Goal: Information Seeking & Learning: Check status

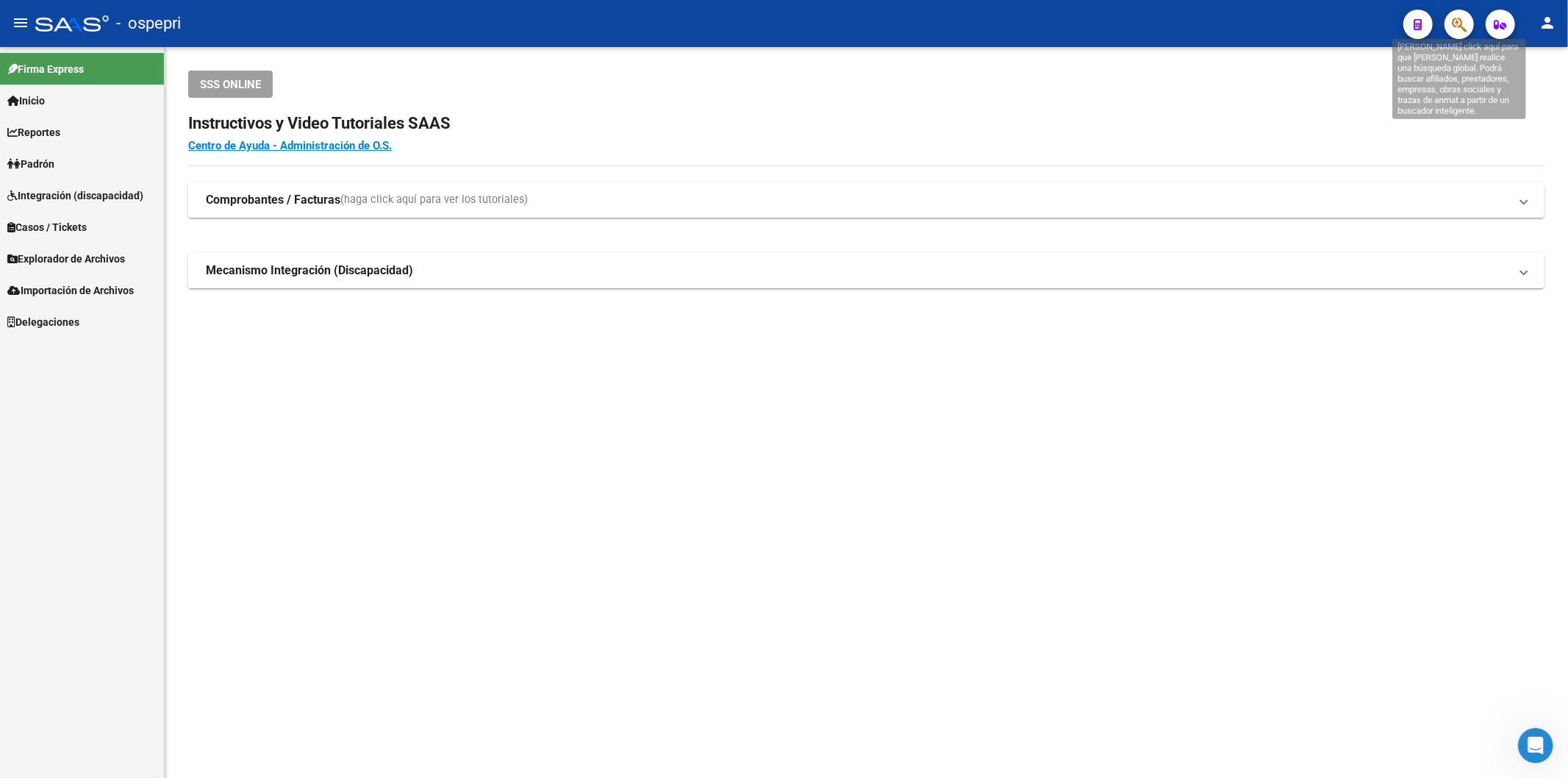
click at [1453, 31] on icon "button" at bounding box center [1459, 24] width 15 height 17
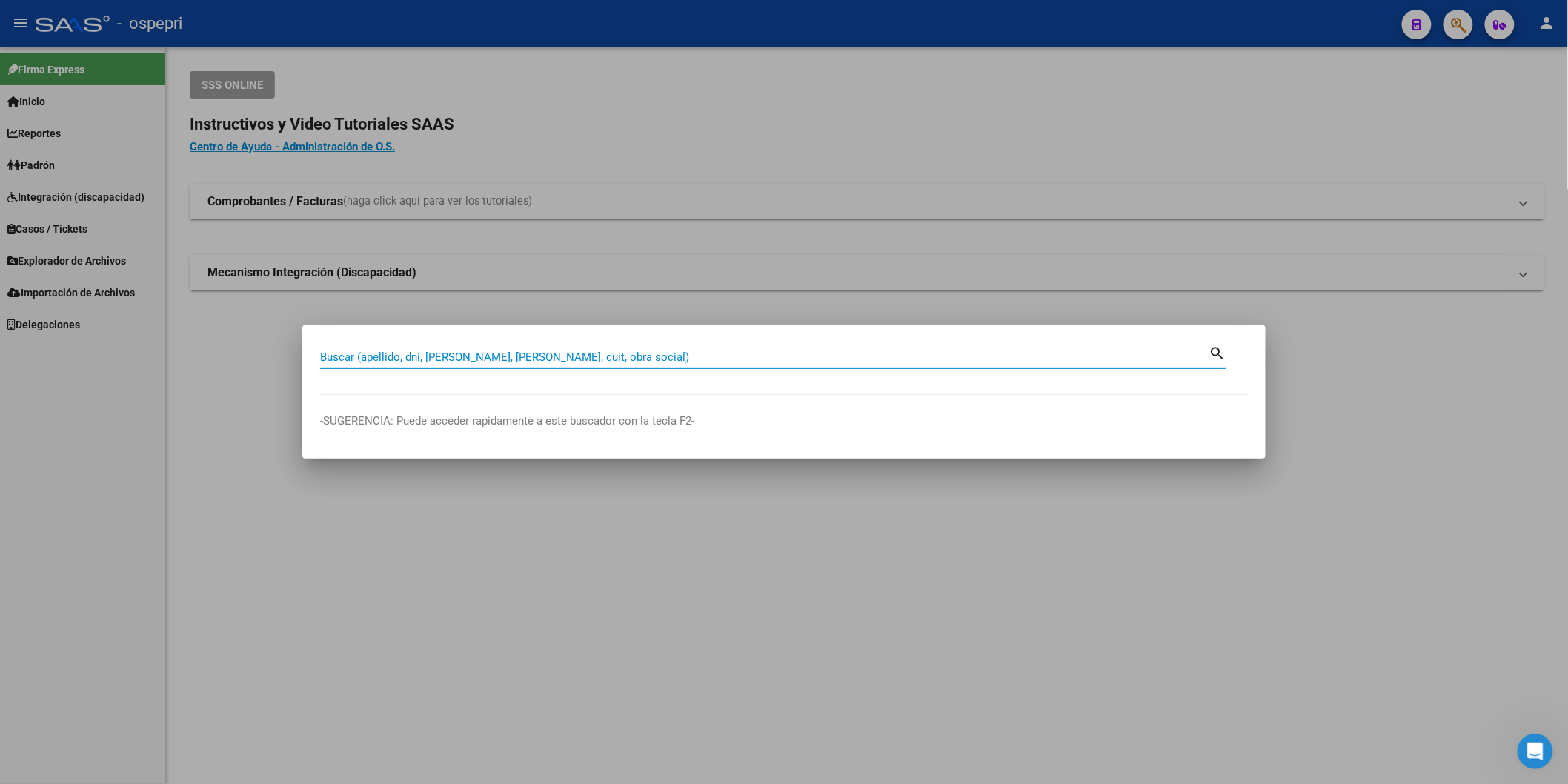
paste input "17868926"
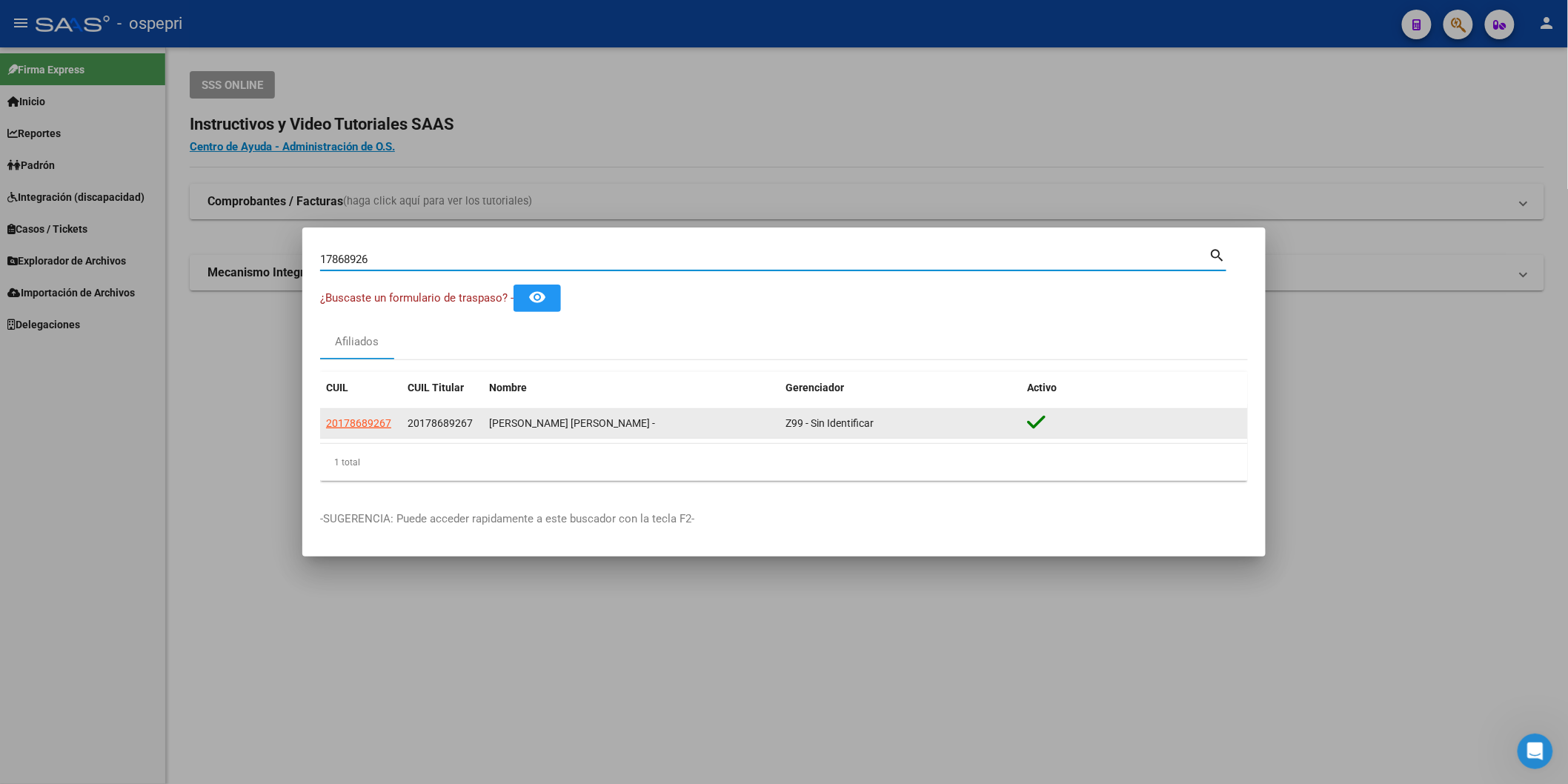
click at [350, 424] on span "20178689267" at bounding box center [358, 423] width 65 height 12
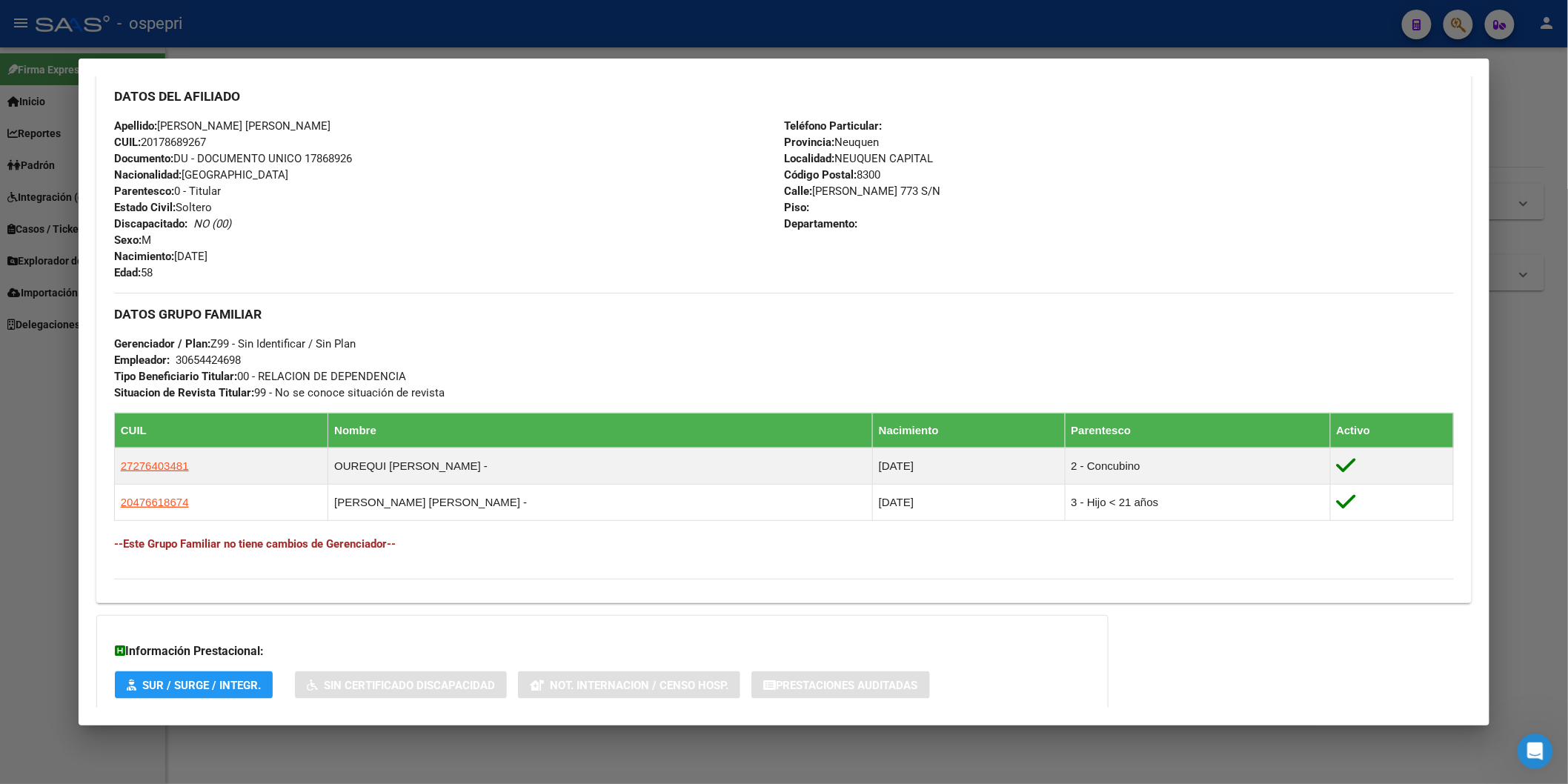
scroll to position [584, 0]
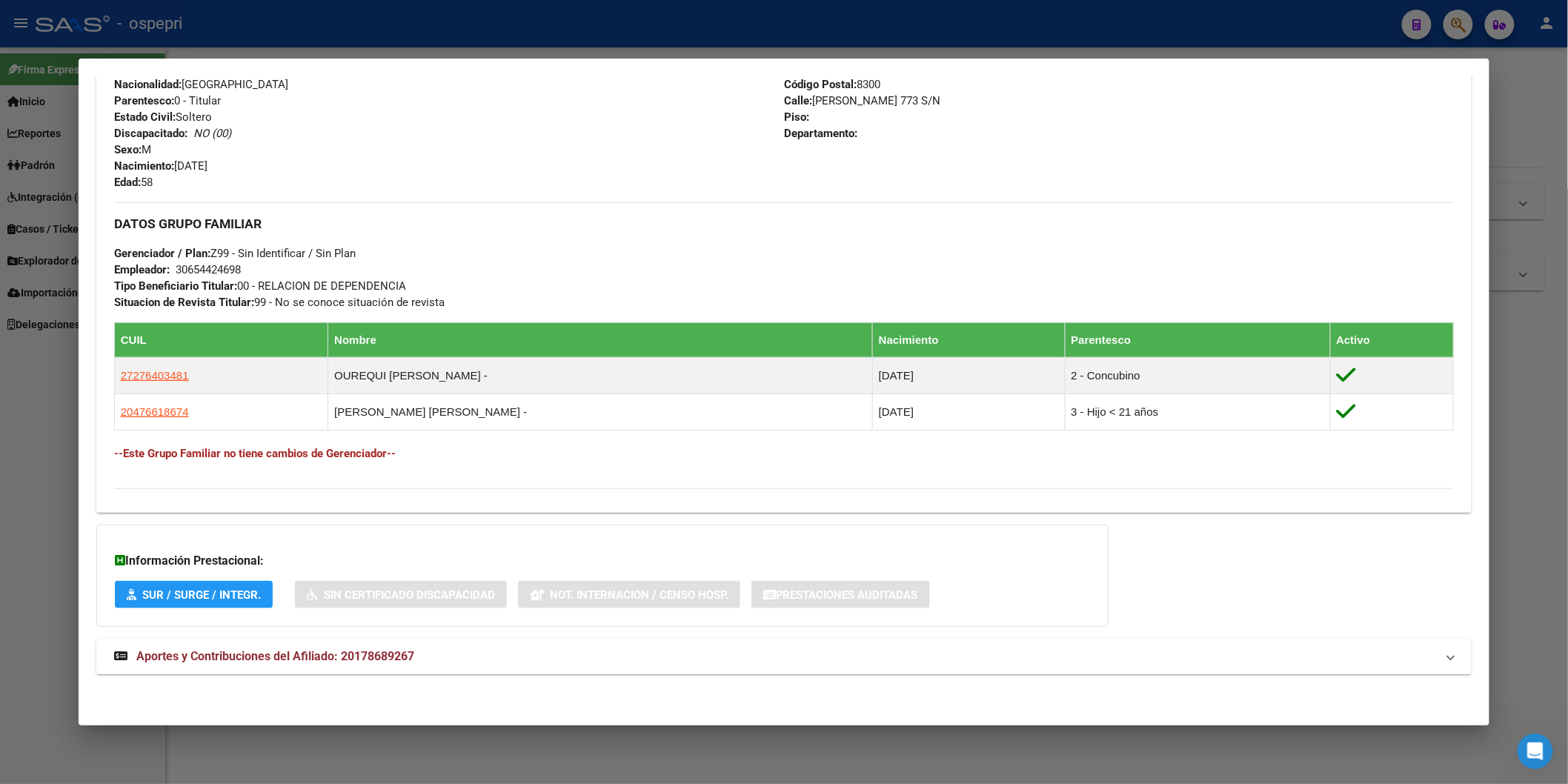
click at [372, 652] on span "Aportes y Contribuciones del Afiliado: 20178689267" at bounding box center [275, 656] width 278 height 14
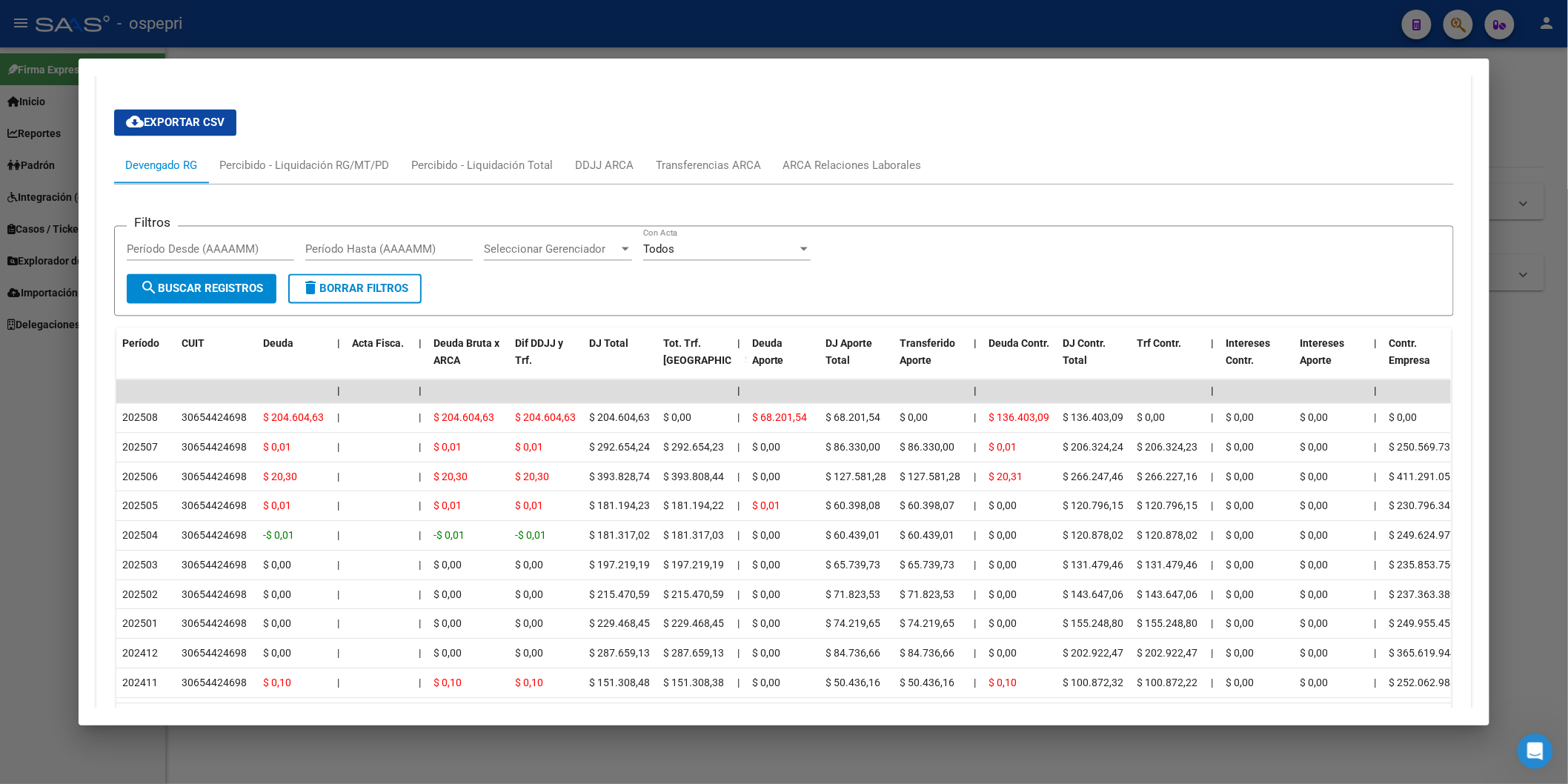
scroll to position [1202, 0]
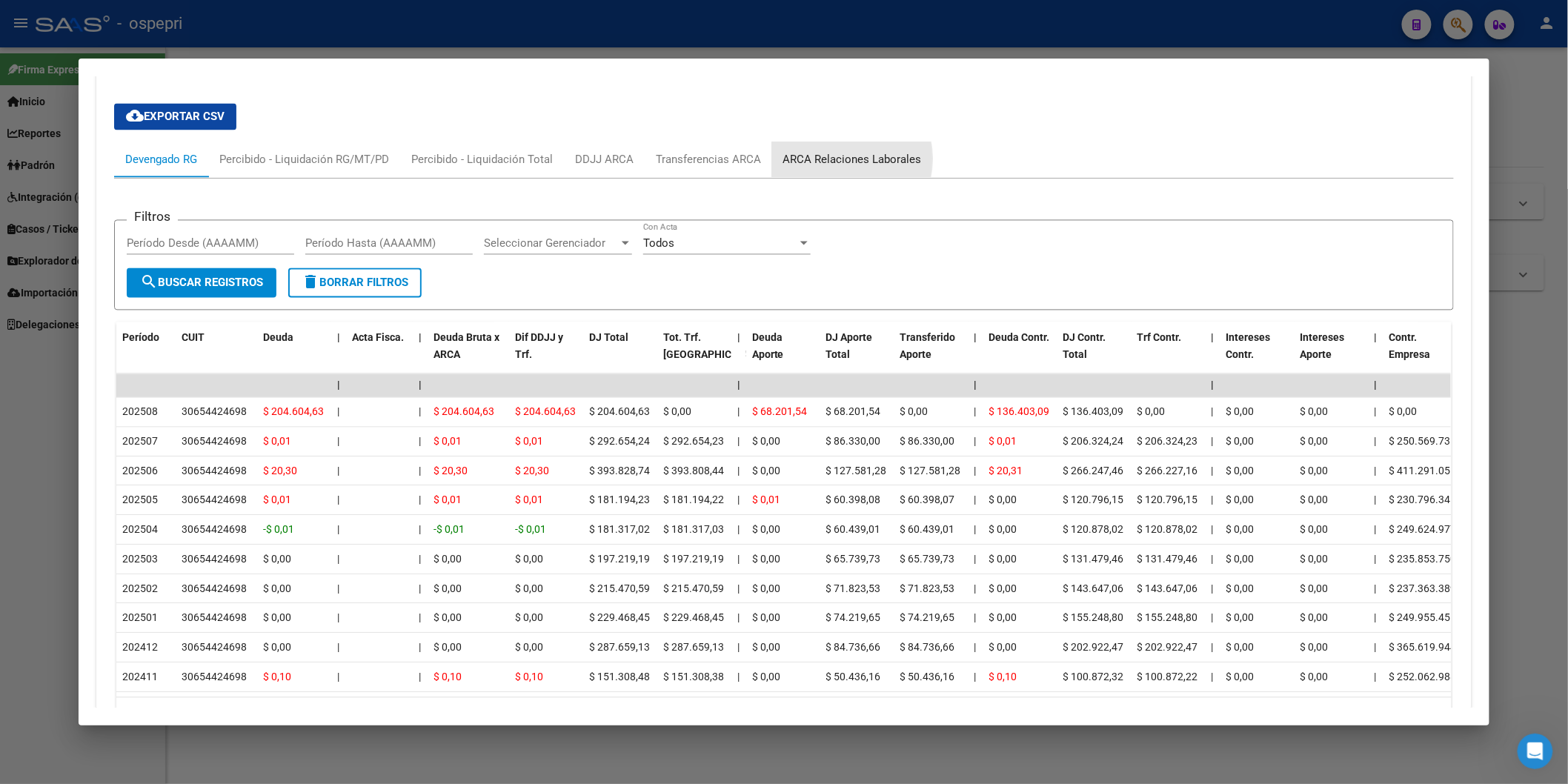
click at [818, 160] on div "ARCA Relaciones Laborales" at bounding box center [853, 159] width 139 height 16
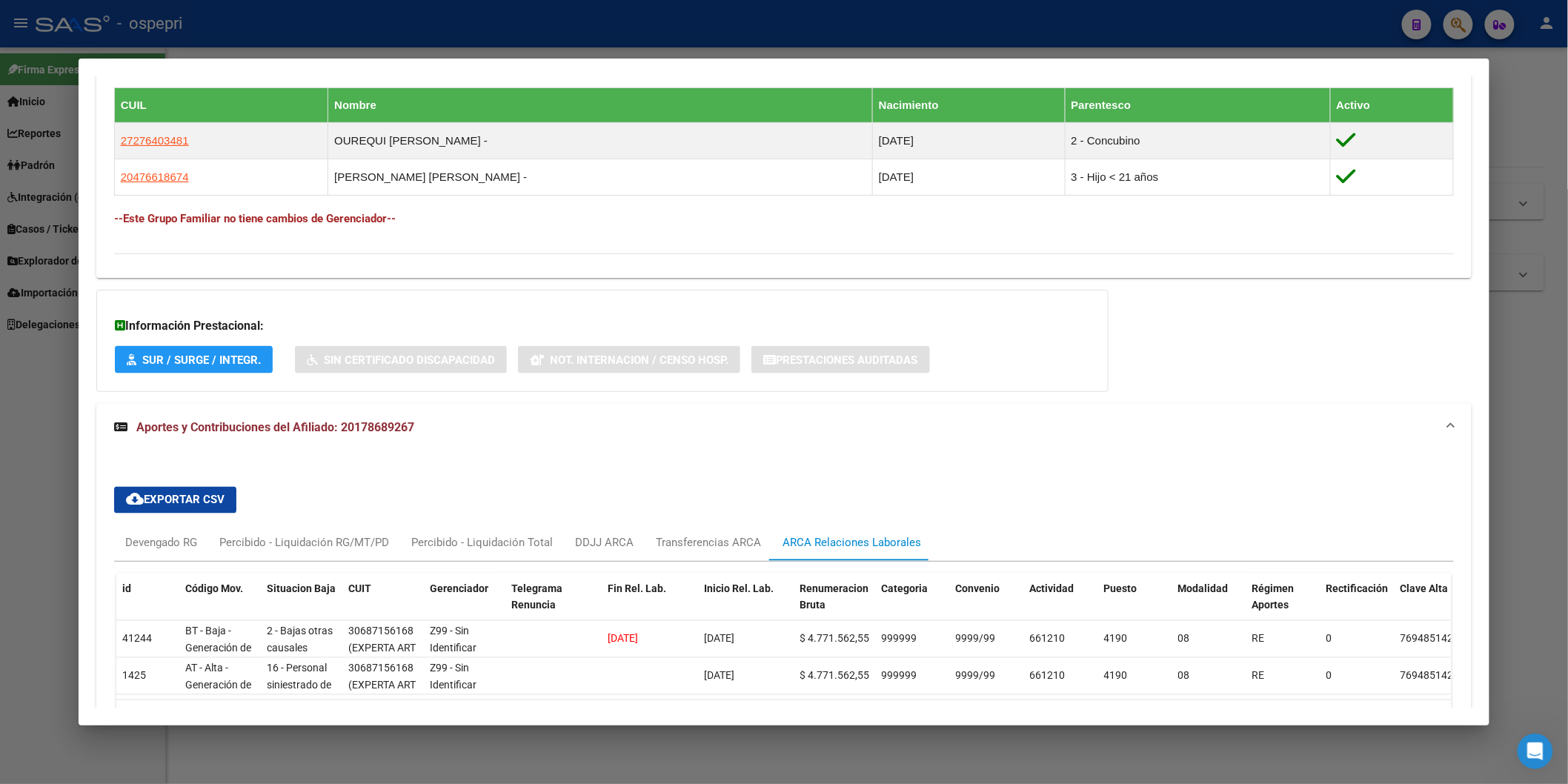
scroll to position [890, 0]
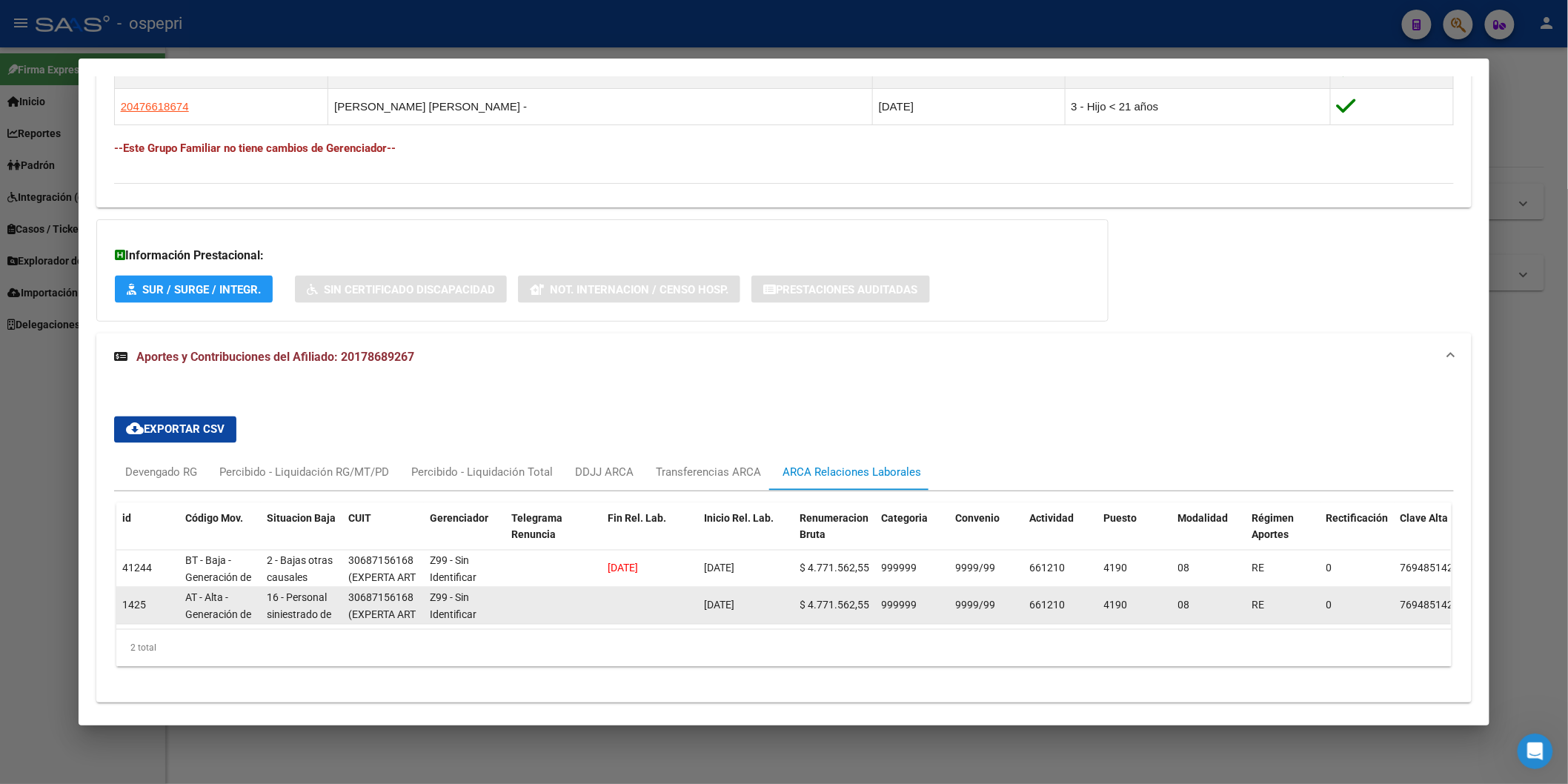
click at [430, 616] on span "Z99 - Sin Identificar" at bounding box center [453, 607] width 47 height 29
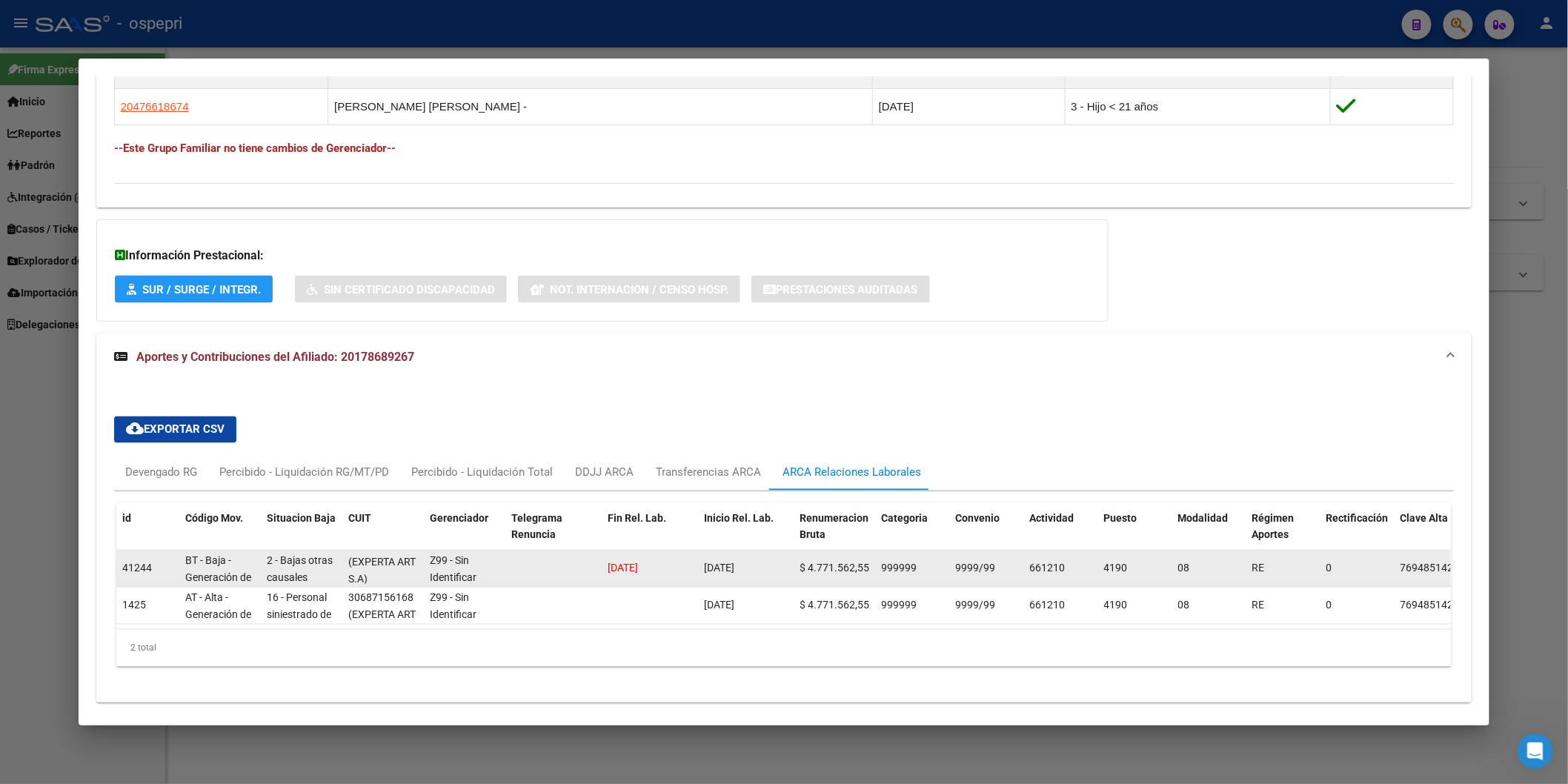
scroll to position [18, 0]
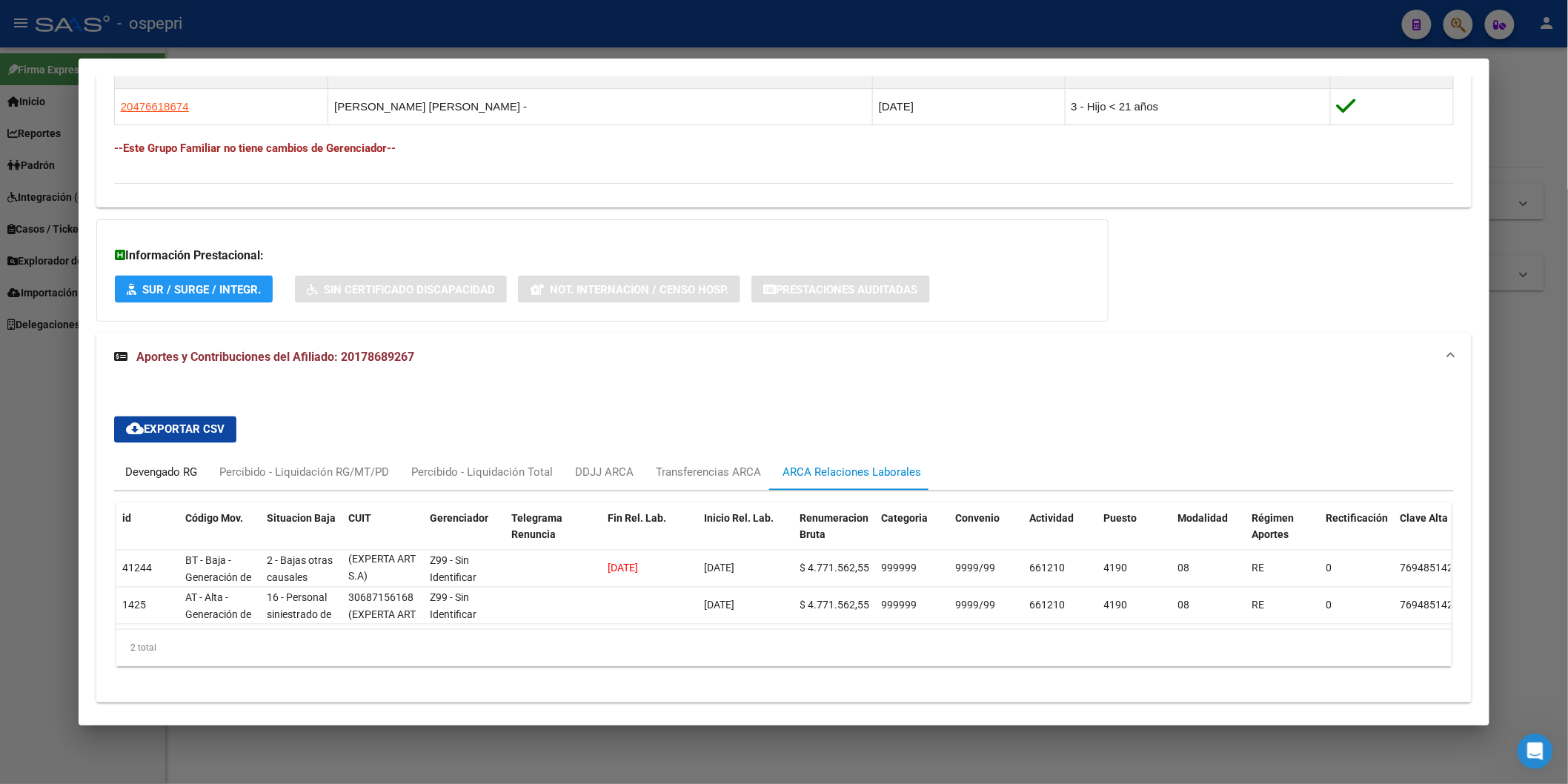
click at [183, 470] on div "Devengado RG" at bounding box center [161, 472] width 72 height 16
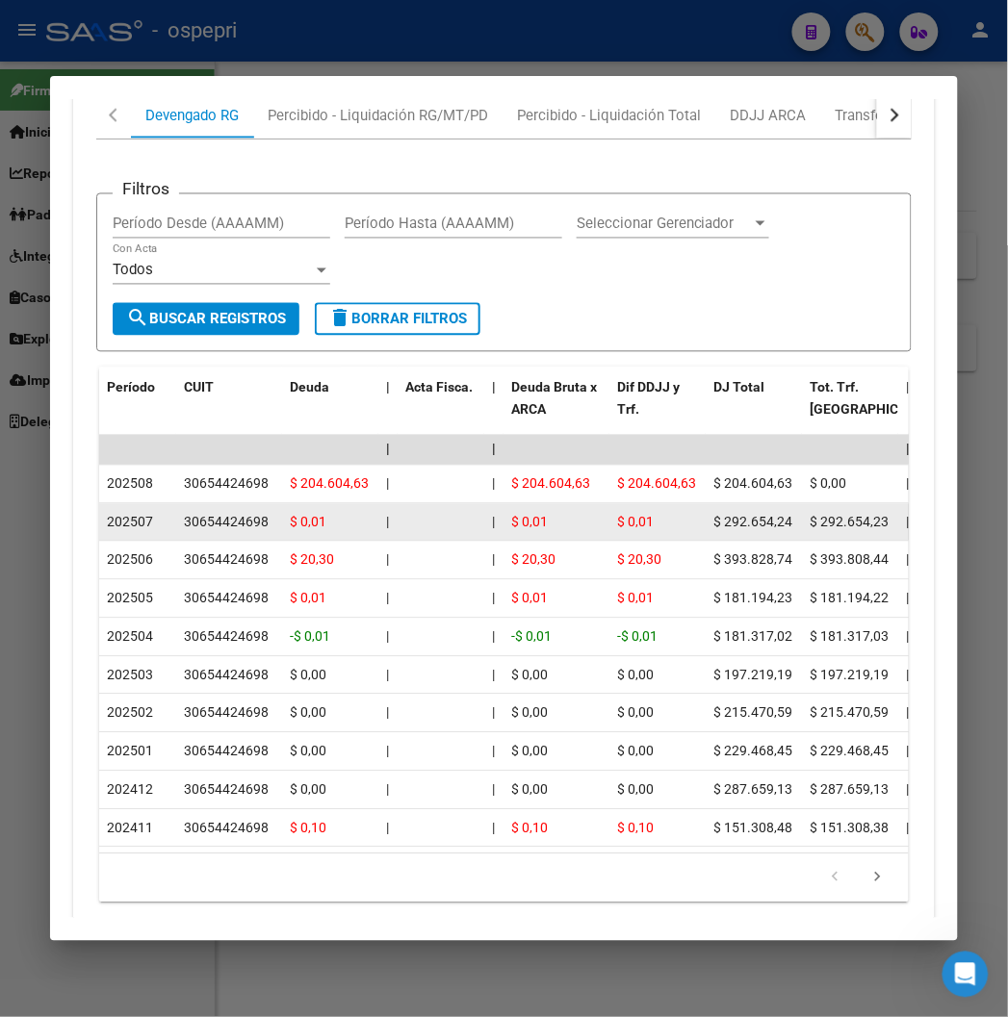
scroll to position [2009, 0]
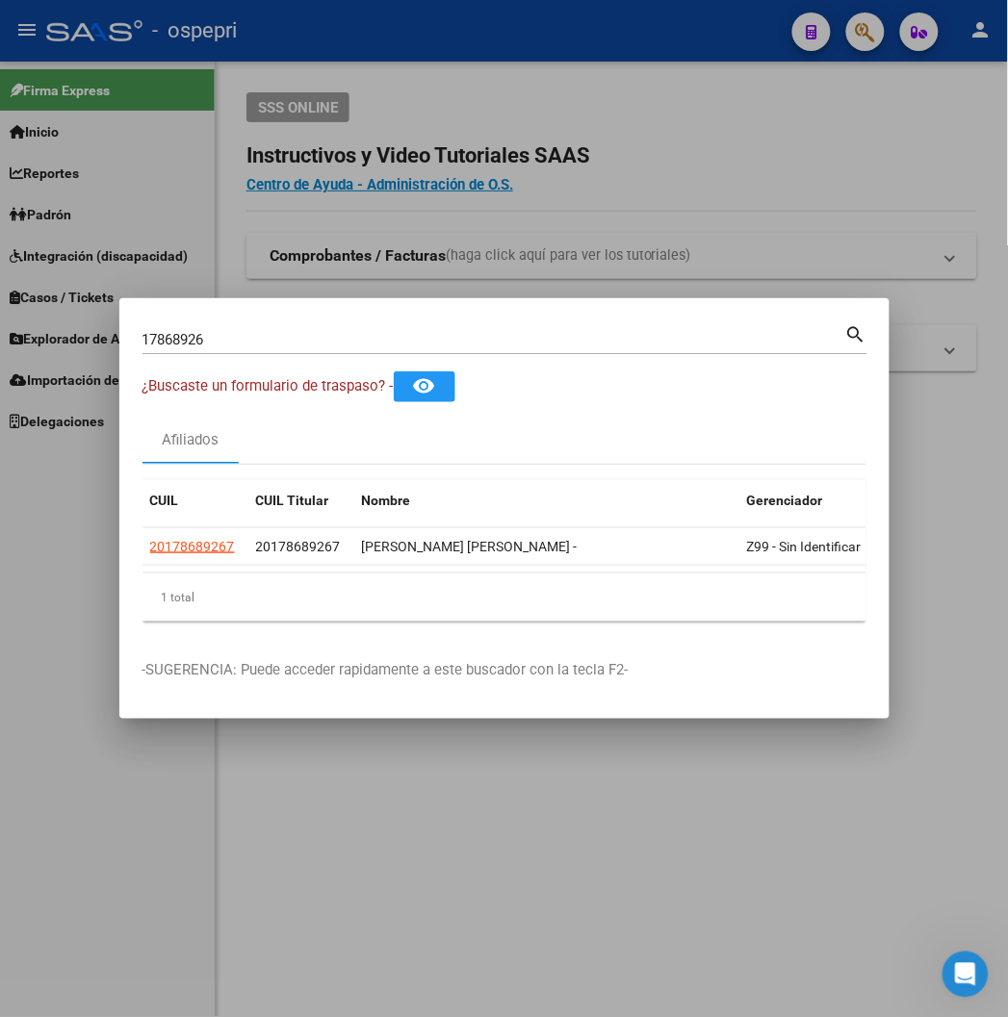
click at [466, 343] on input "17868926" at bounding box center [493, 339] width 703 height 17
paste input "41124354"
type input "41124354"
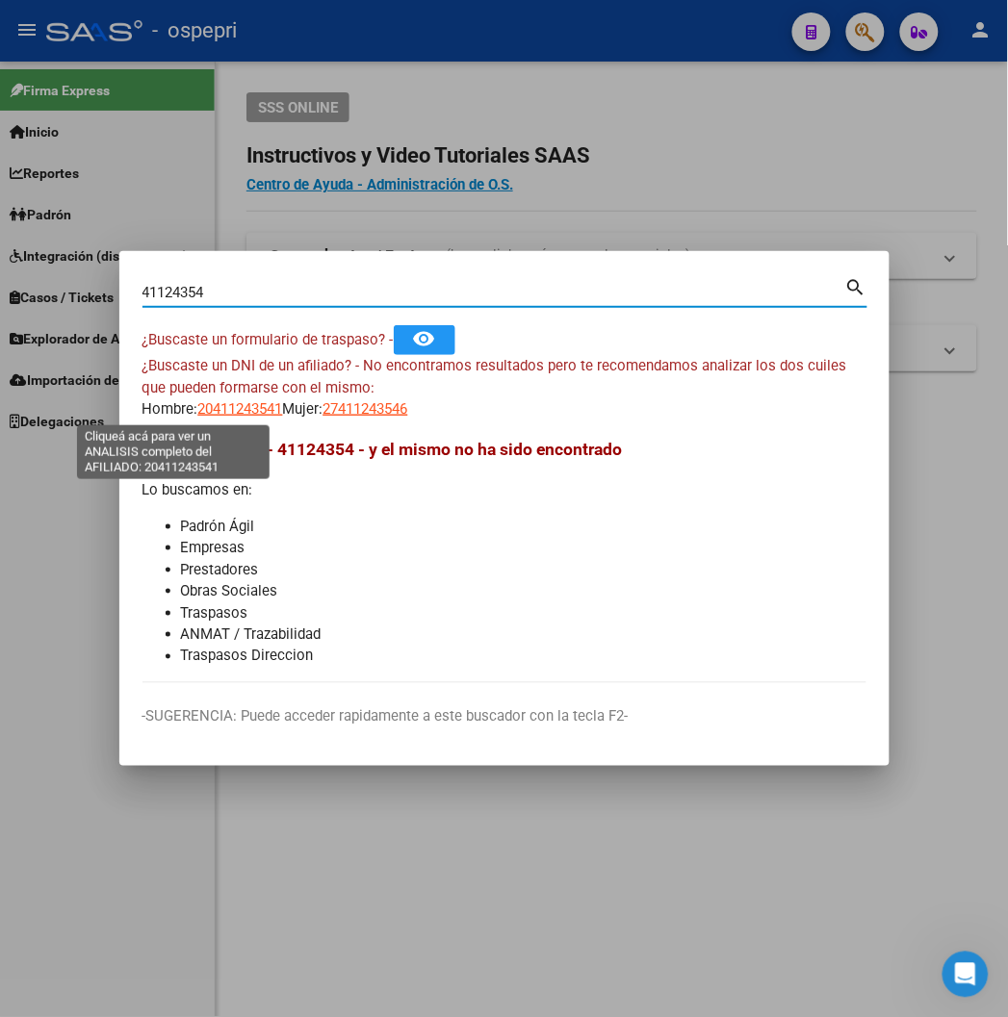
click at [198, 412] on span "20411243541" at bounding box center [240, 408] width 85 height 17
type textarea "20411243541"
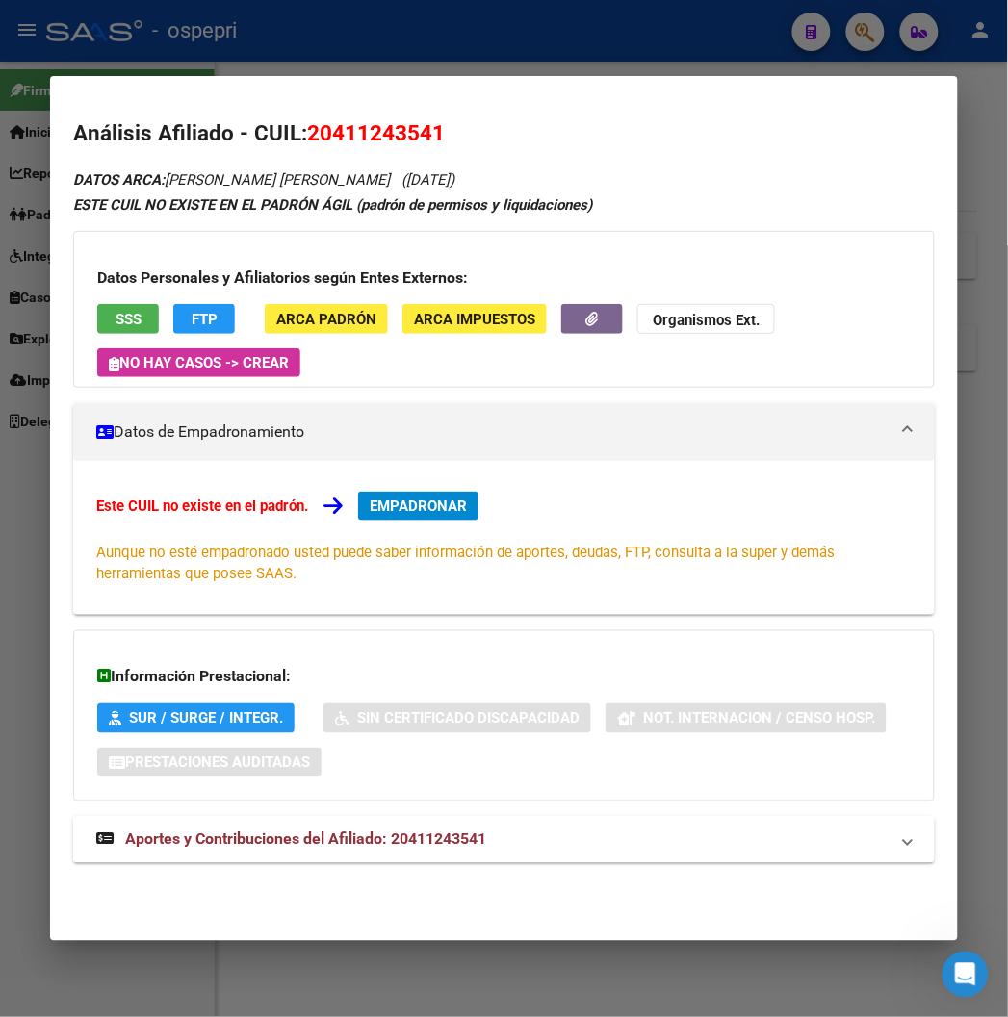
click at [469, 849] on mat-panel-title "Aportes y Contribuciones del Afiliado: 20411243541" at bounding box center [491, 840] width 791 height 23
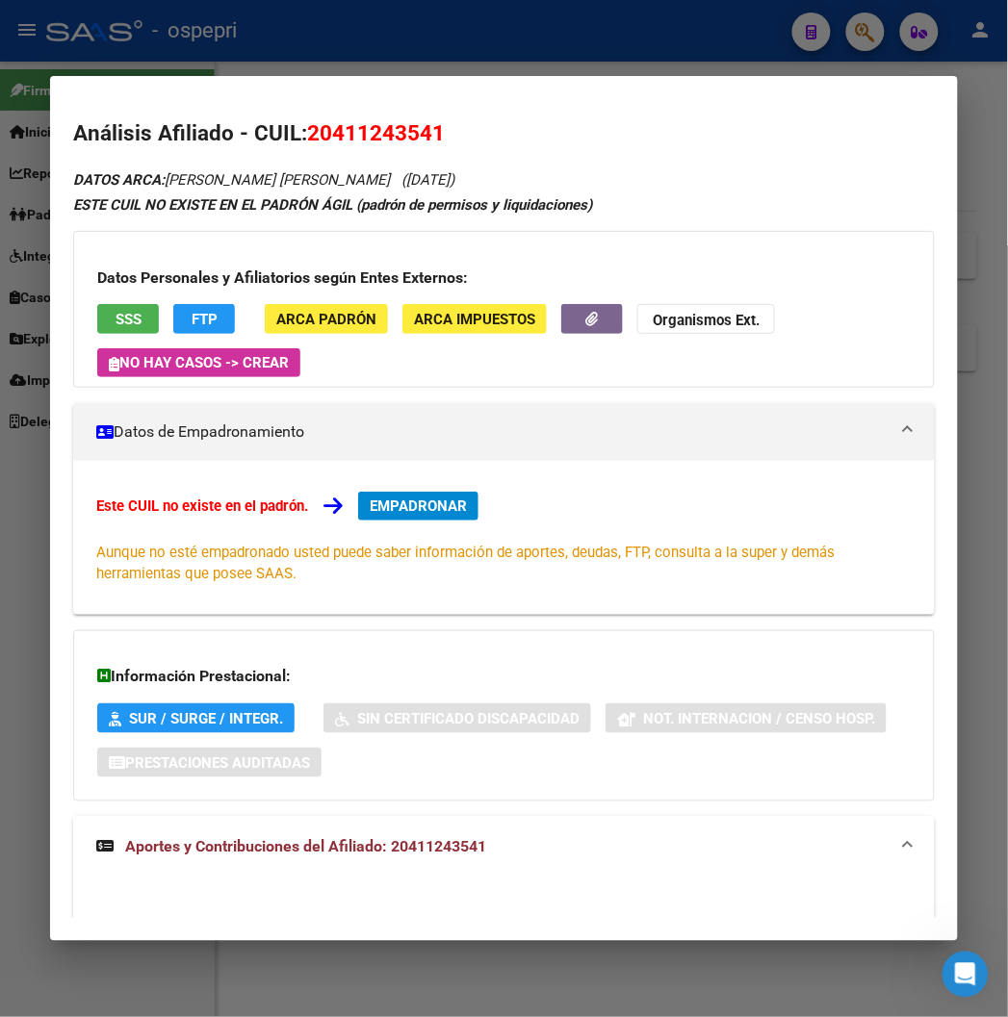
click at [330, 854] on span "Aportes y Contribuciones del Afiliado: 20411243541" at bounding box center [305, 847] width 361 height 18
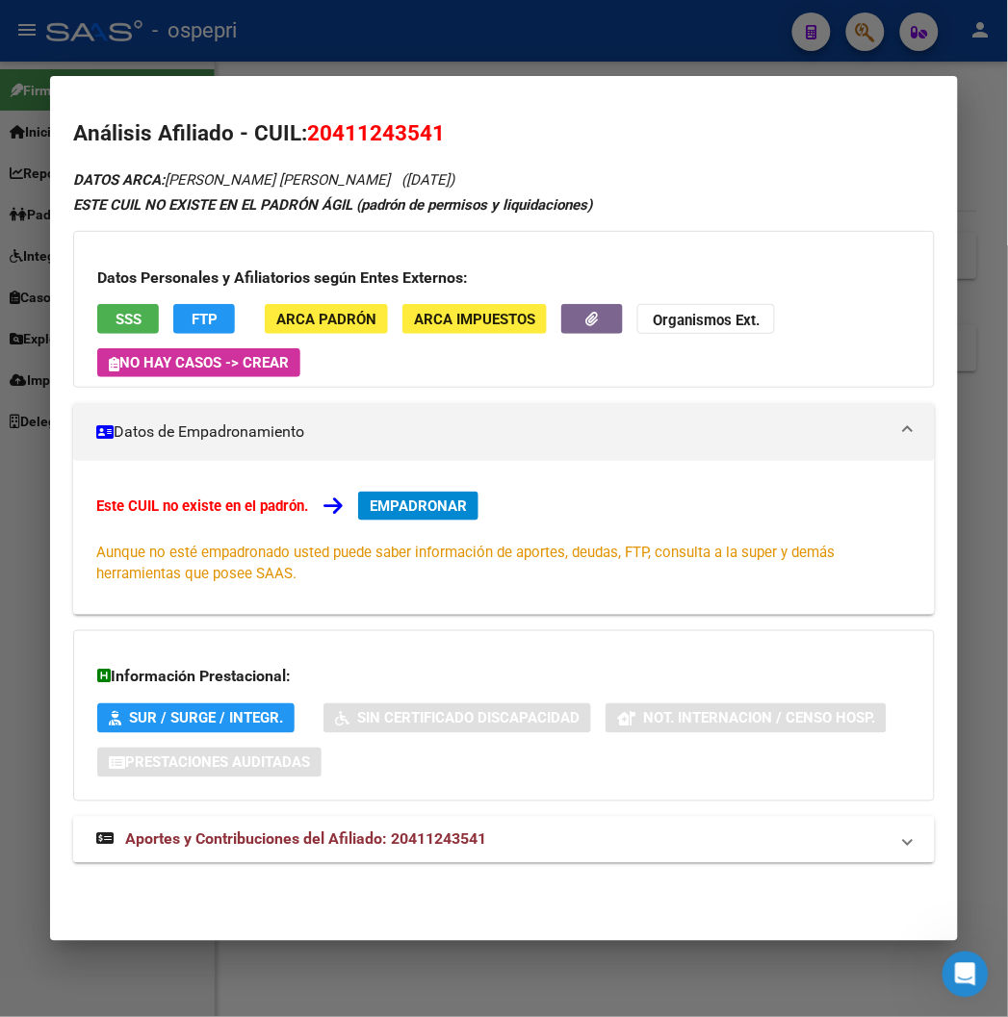
click at [279, 831] on span "Aportes y Contribuciones del Afiliado: 20411243541" at bounding box center [305, 840] width 361 height 18
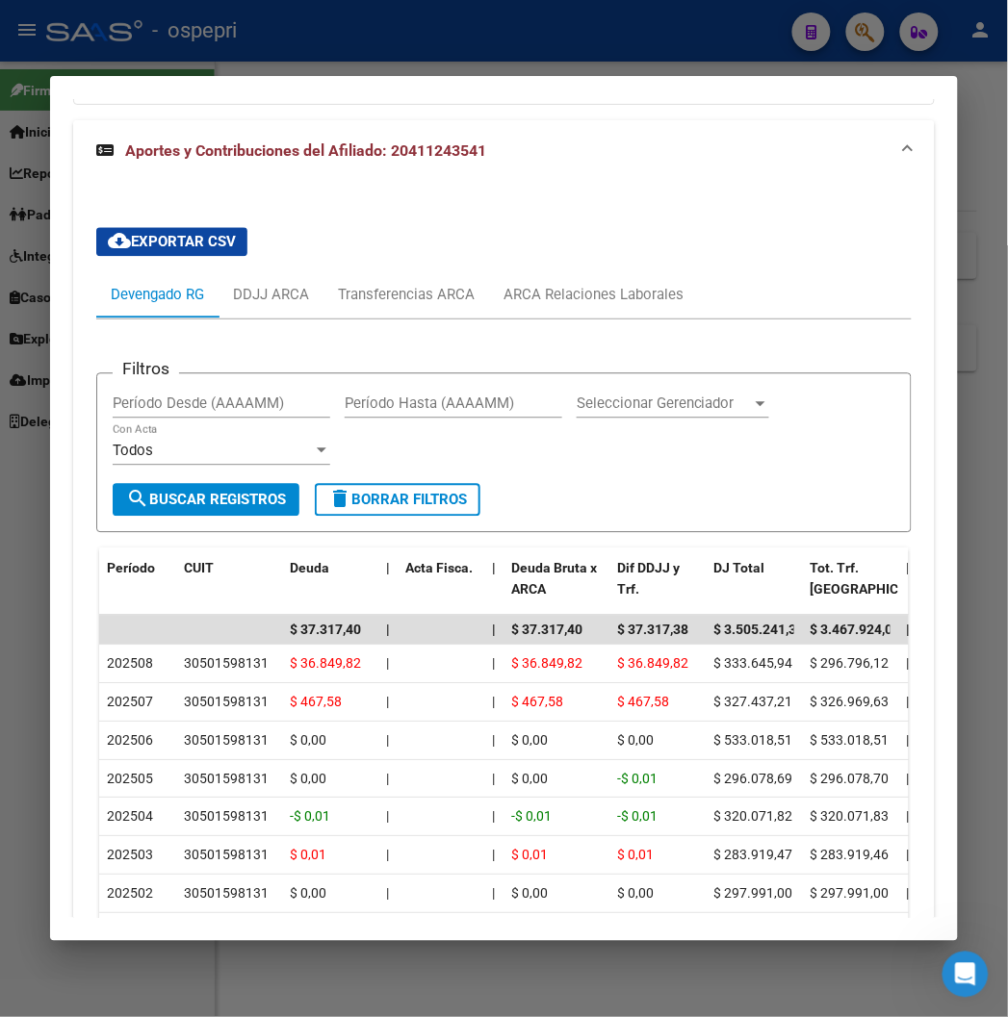
scroll to position [748, 0]
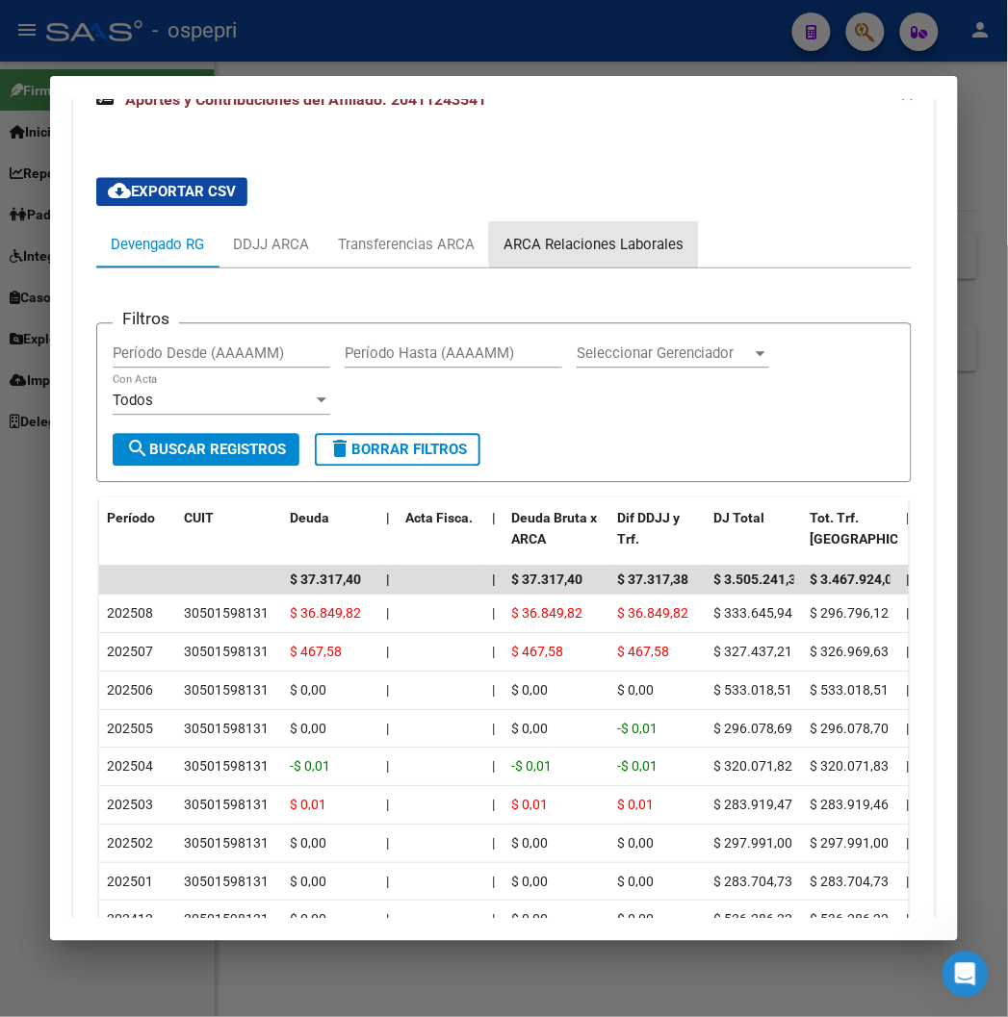
click at [608, 243] on div "ARCA Relaciones Laborales" at bounding box center [593, 244] width 180 height 21
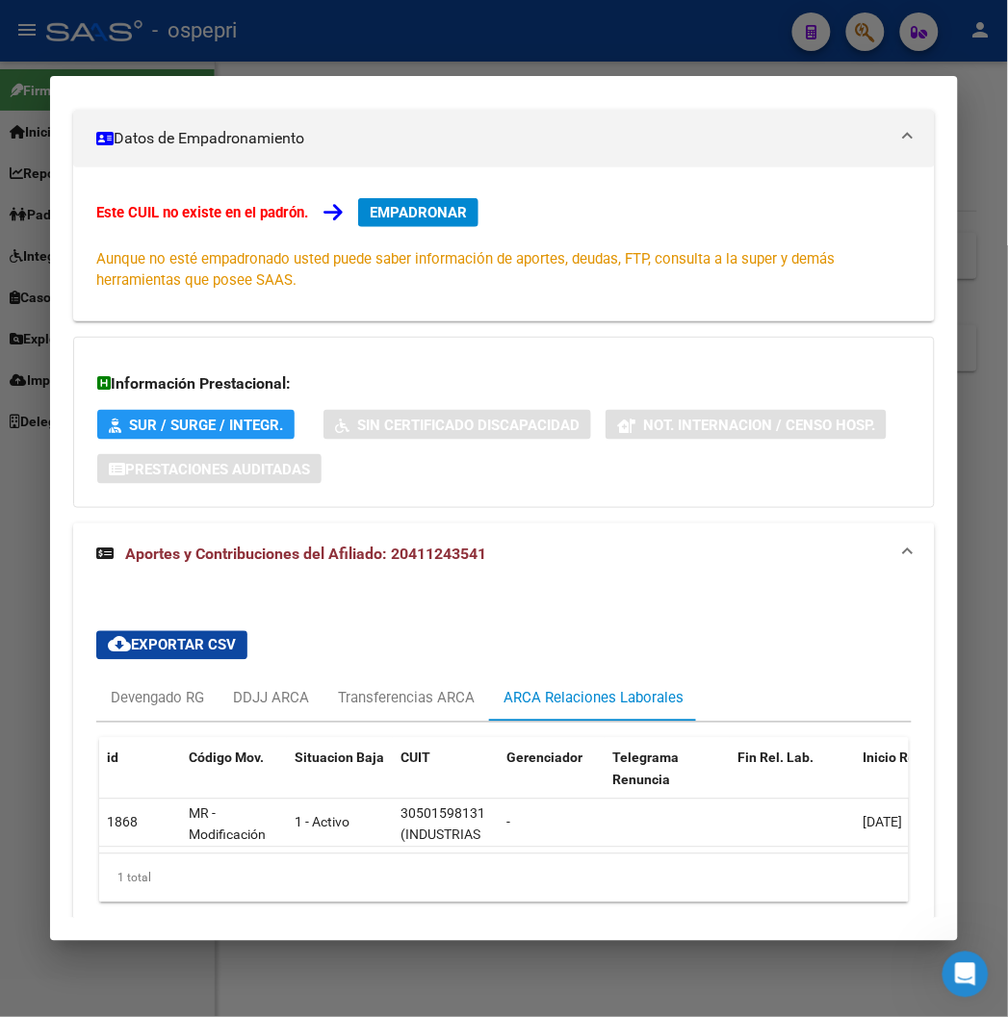
scroll to position [383, 0]
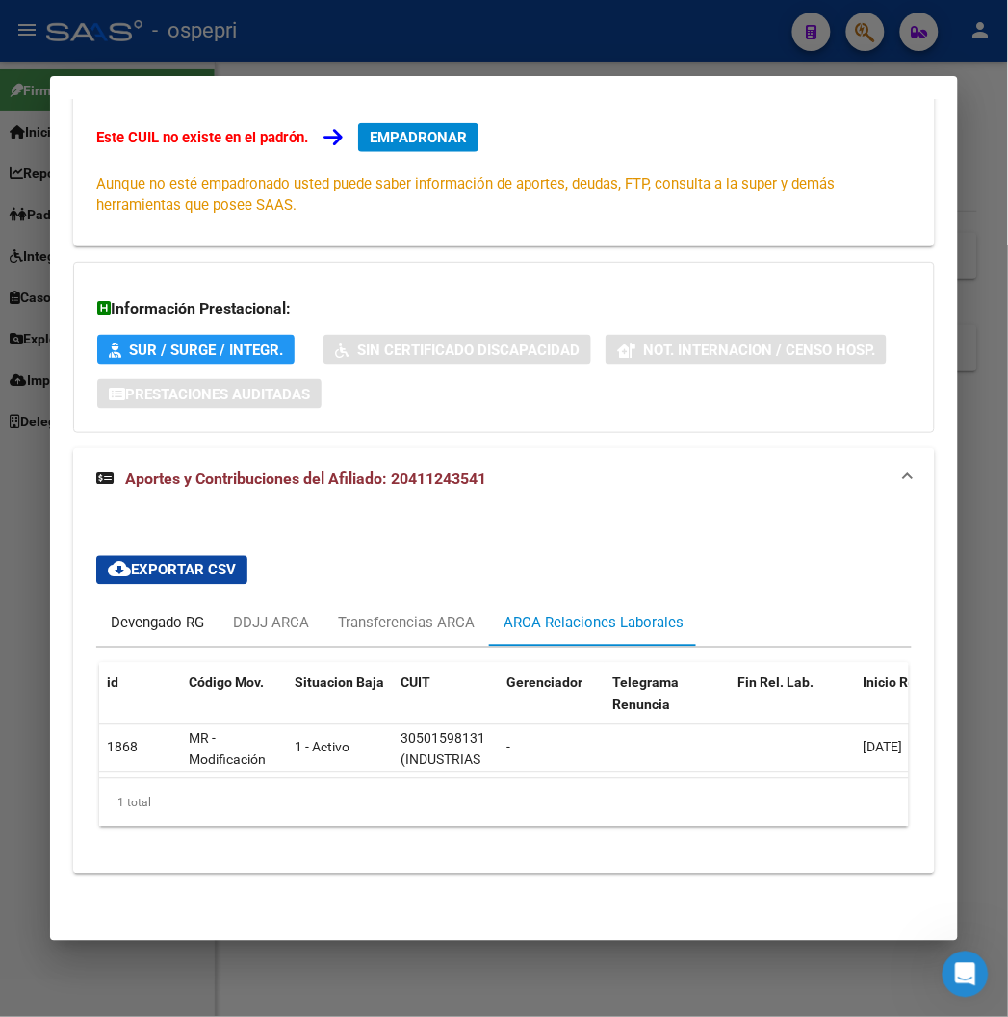
click at [148, 613] on div "Devengado RG" at bounding box center [157, 623] width 93 height 21
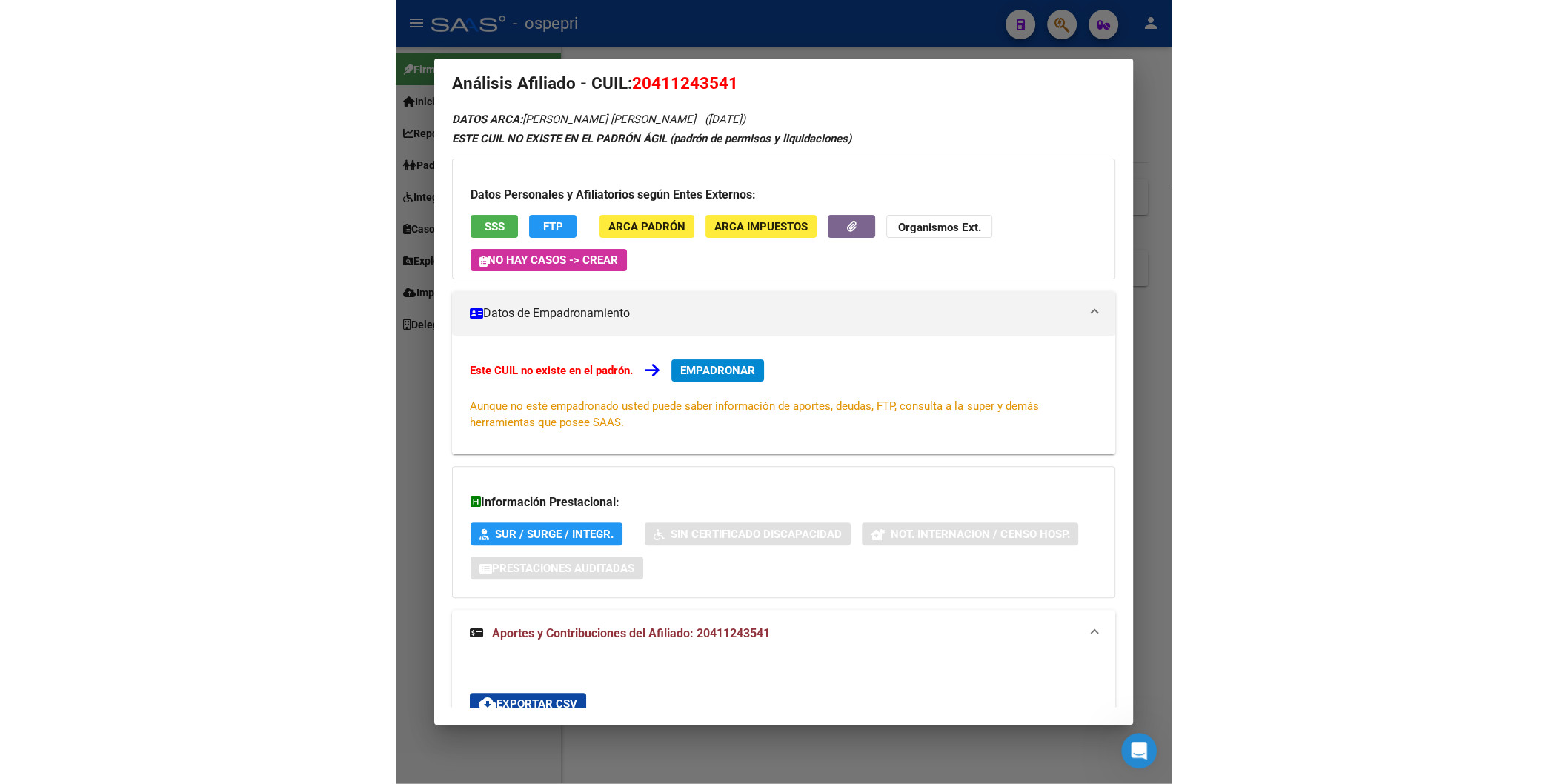
scroll to position [0, 0]
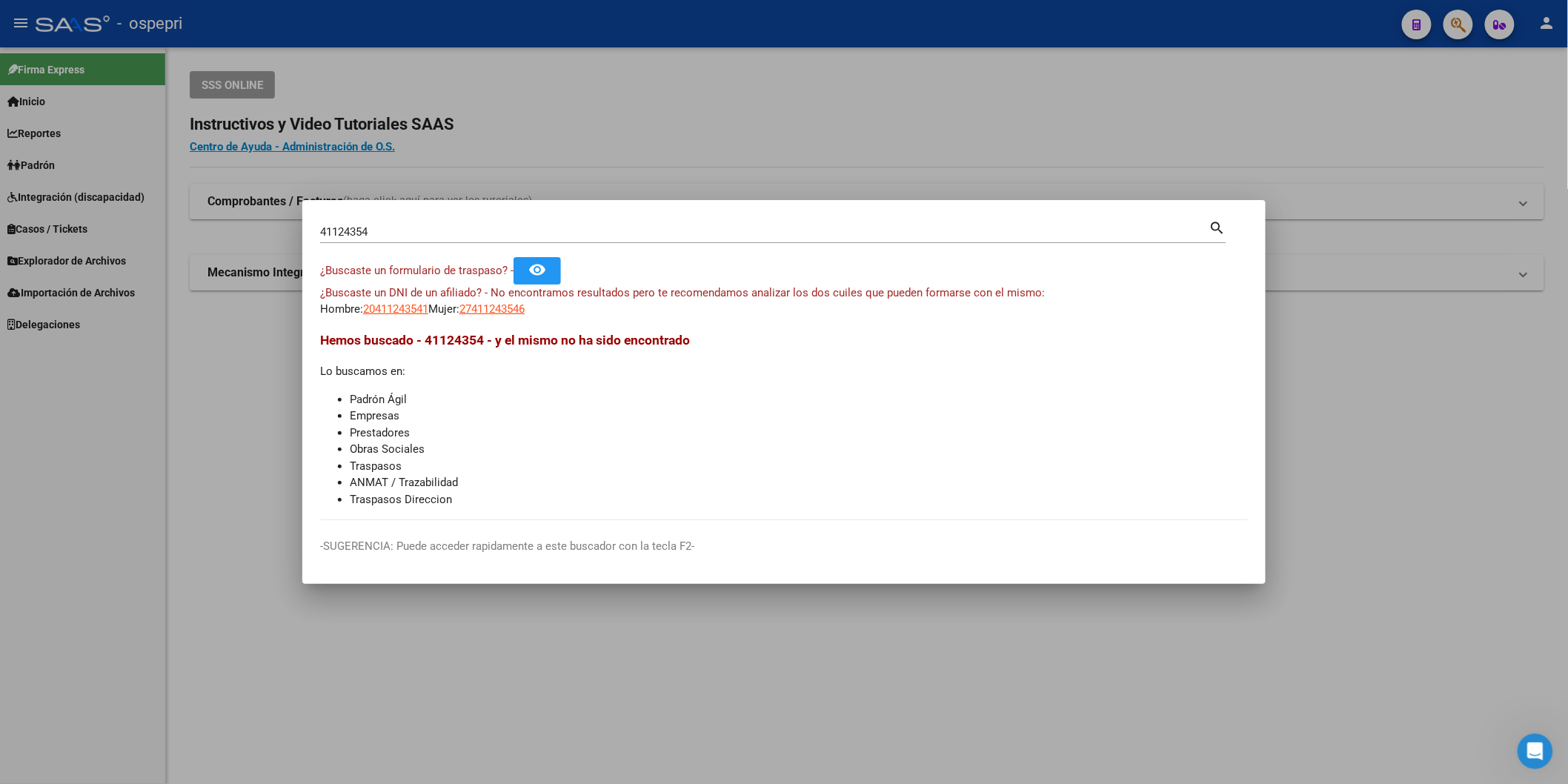
click at [501, 234] on input "41124354" at bounding box center [765, 232] width 890 height 13
paste input "26522400"
type input "26522400"
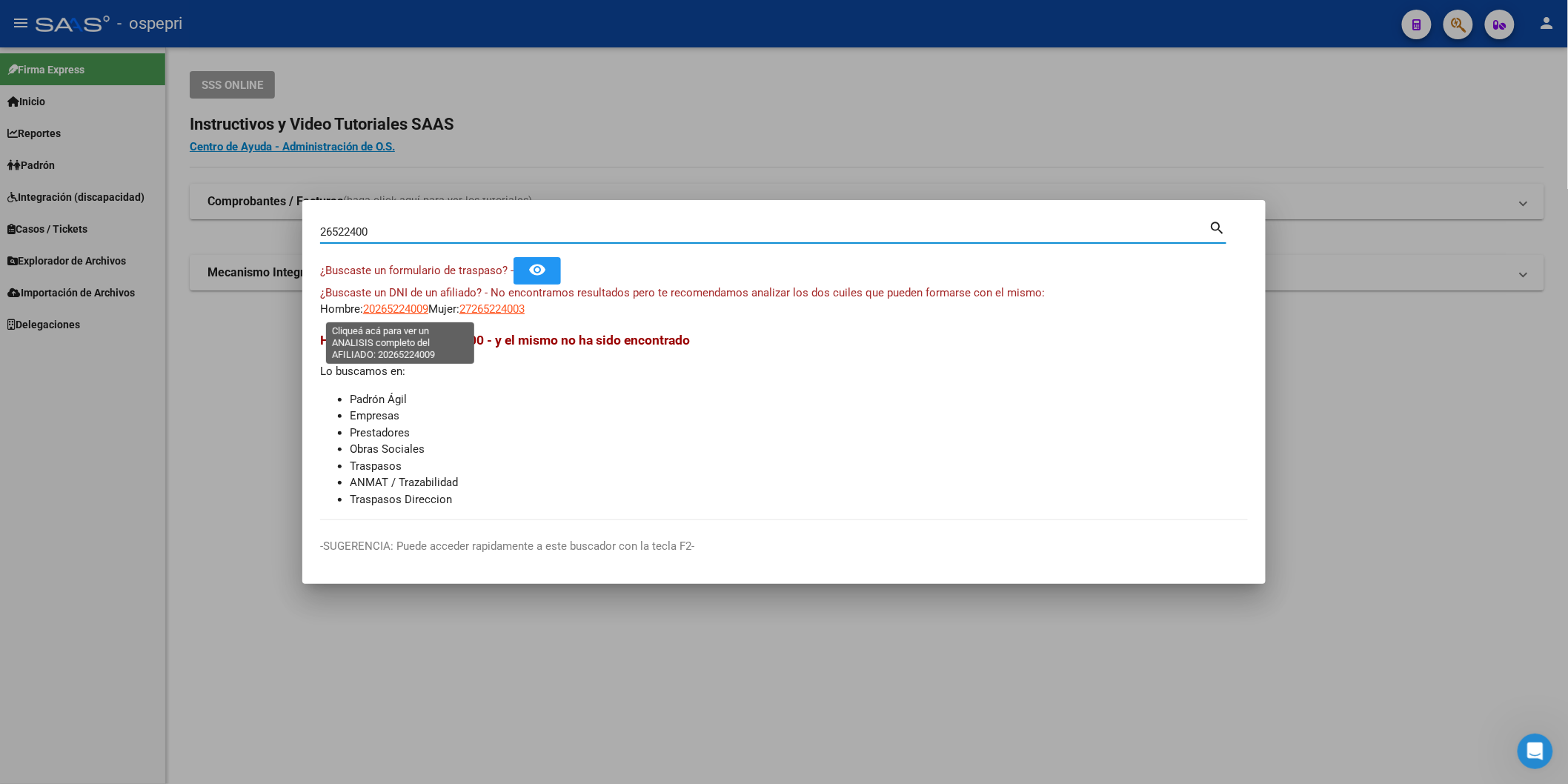
click at [390, 303] on span "20265224009" at bounding box center [396, 309] width 65 height 13
type textarea "20265224009"
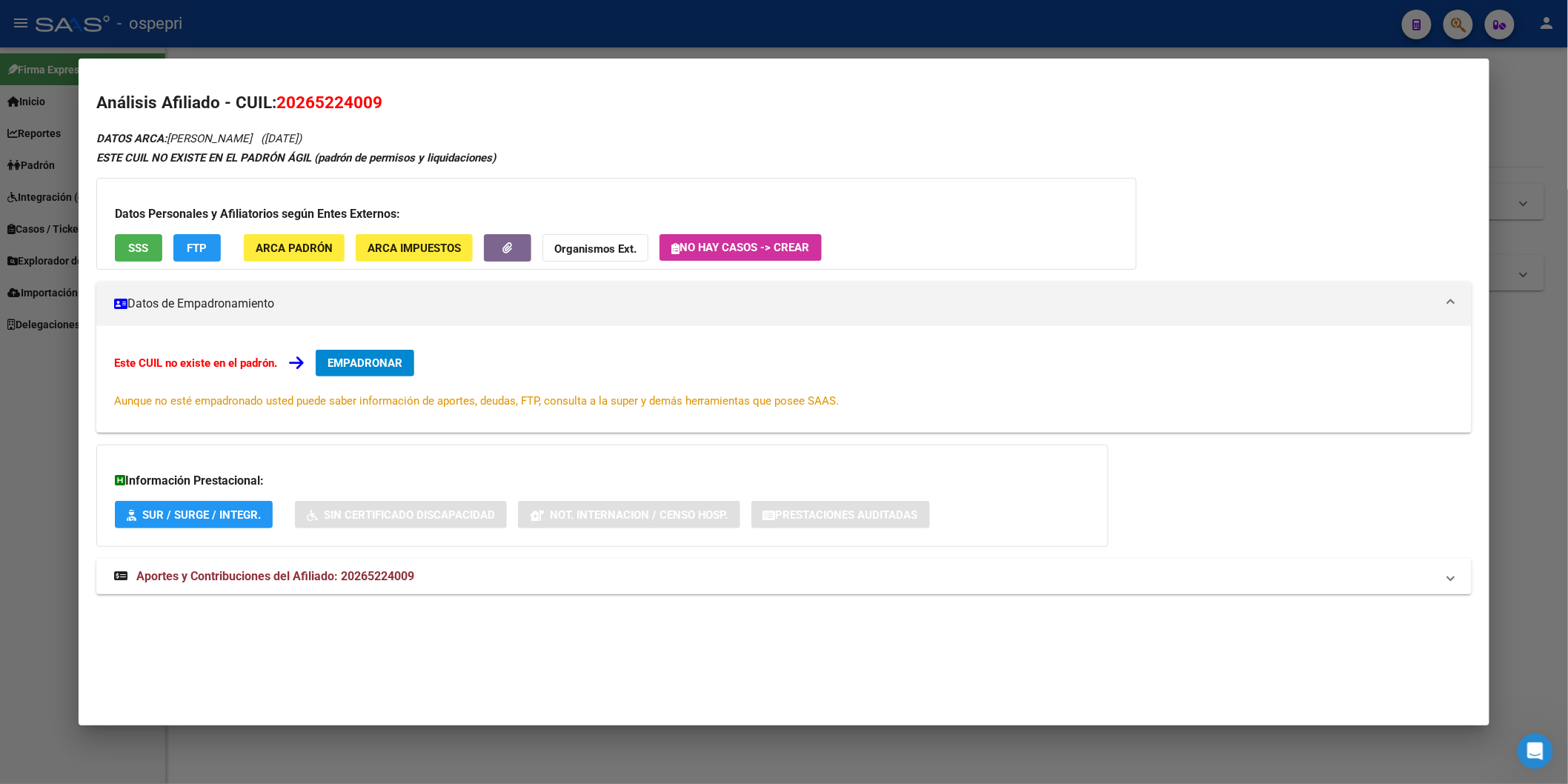
click at [404, 587] on mat-expansion-panel-header "Aportes y Contribuciones del Afiliado: 20265224009" at bounding box center [784, 577] width 1375 height 35
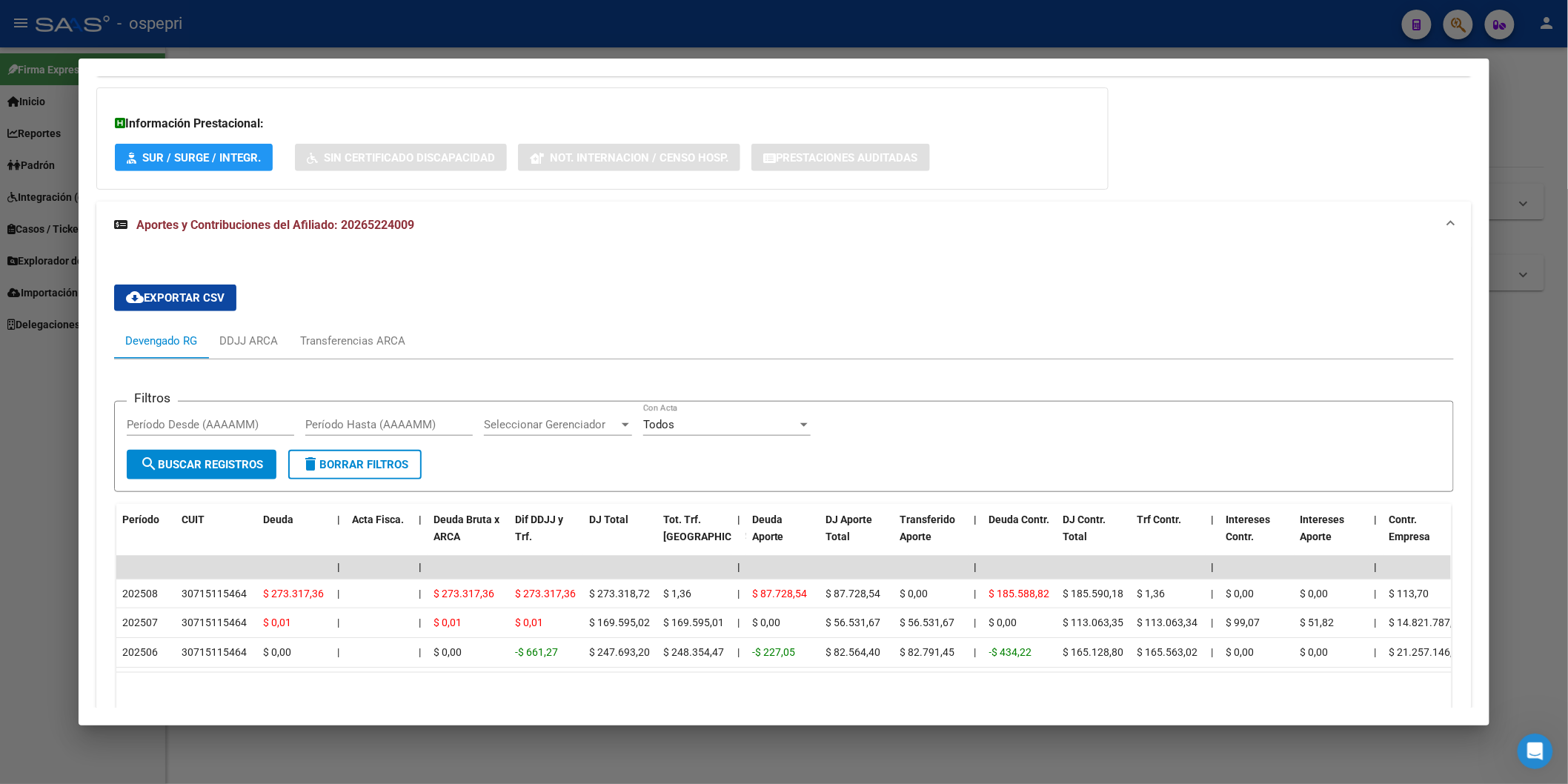
scroll to position [277, 0]
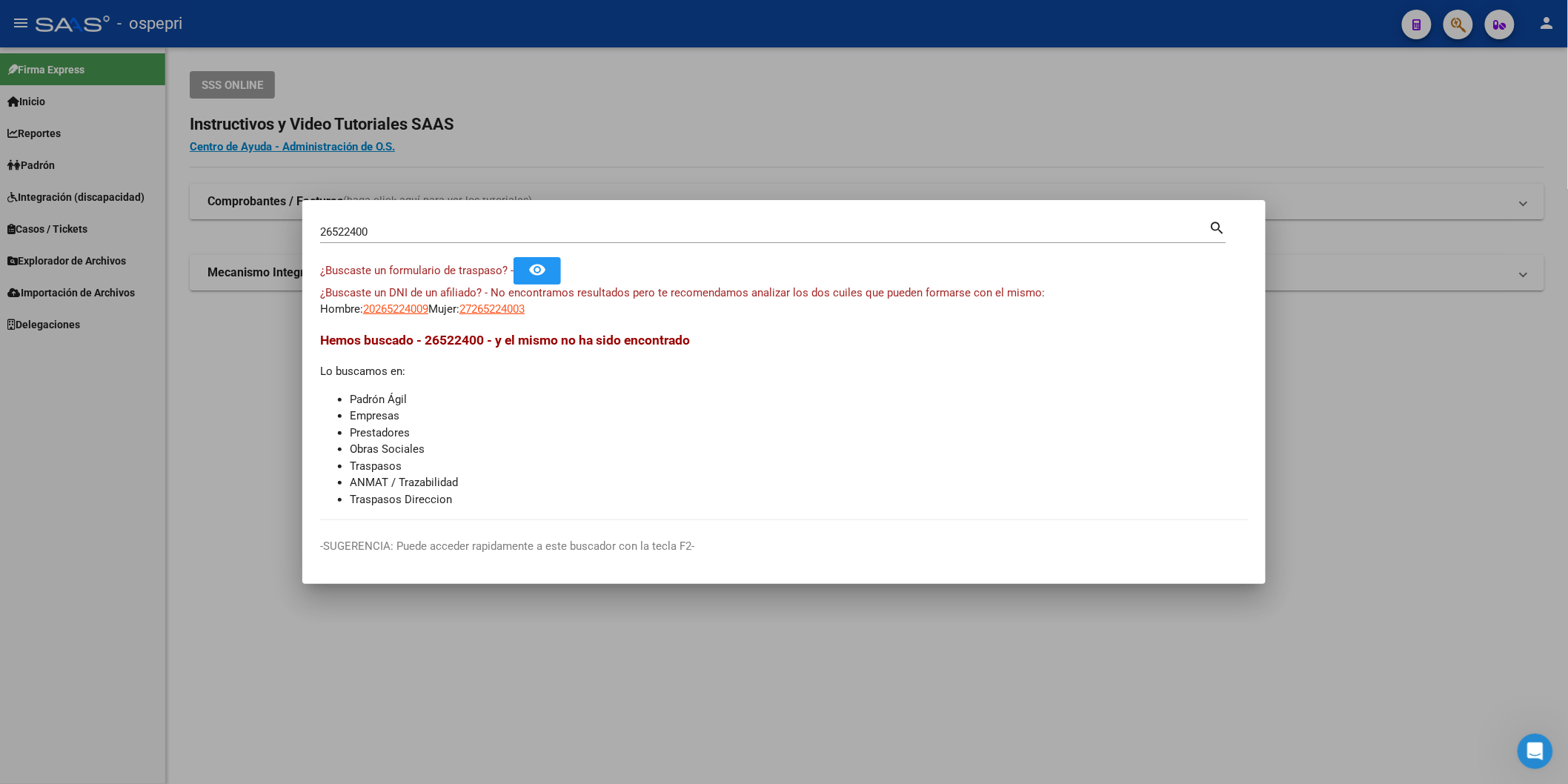
click at [515, 219] on div "26522400 Buscar (apellido, dni, [PERSON_NAME], [PERSON_NAME], cuit, obra social…" at bounding box center [773, 230] width 906 height 25
click at [516, 223] on div "26522400 Buscar (apellido, dni, cuil, [PERSON_NAME], cuit, obra social)" at bounding box center [765, 232] width 890 height 22
click at [513, 230] on input "26522400" at bounding box center [765, 232] width 890 height 13
click at [513, 231] on input "26522400" at bounding box center [765, 232] width 890 height 13
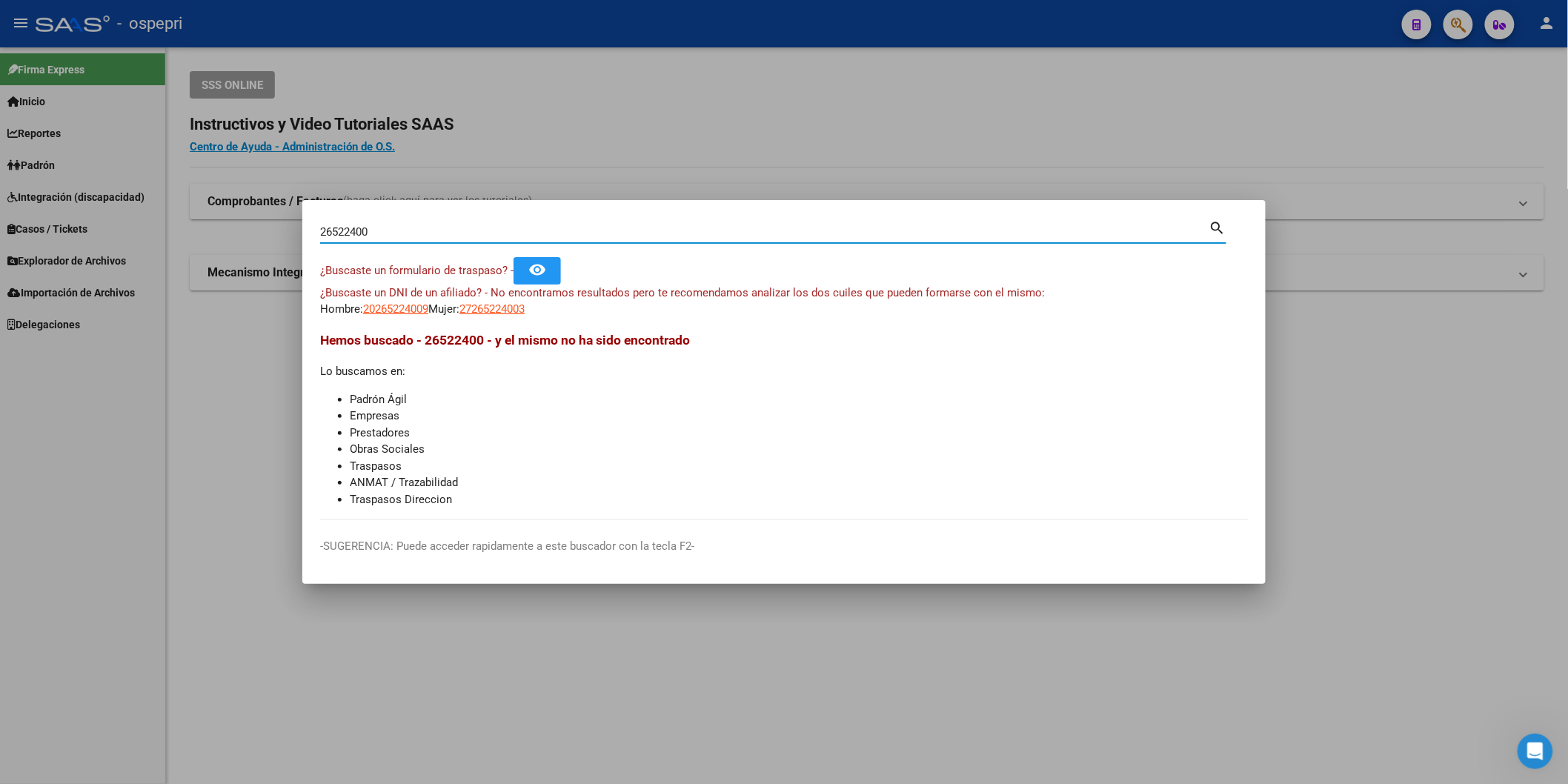
paste input "41124354"
type input "41124354"
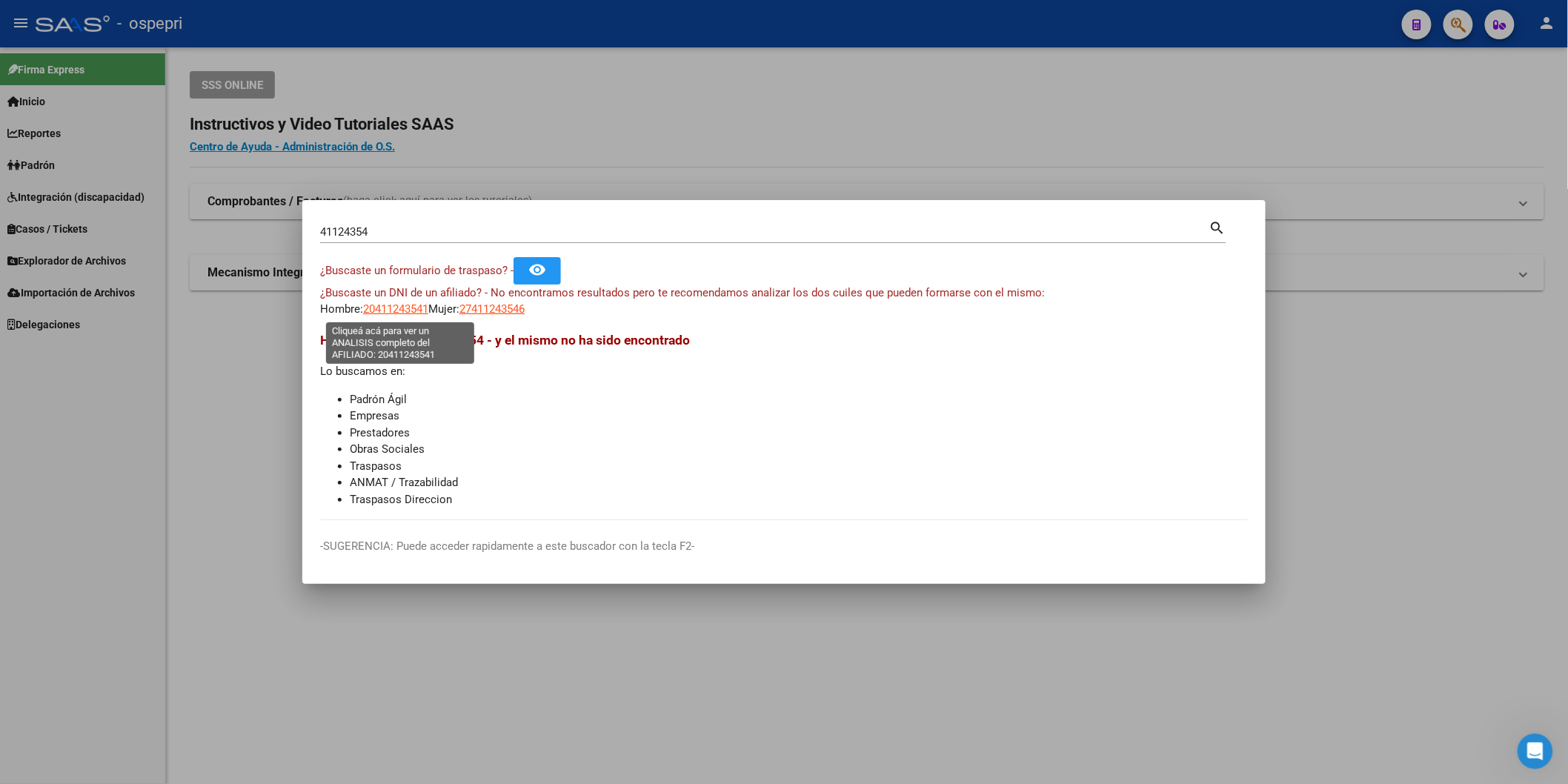
click at [404, 309] on span "20411243541" at bounding box center [396, 309] width 65 height 13
type textarea "20411243541"
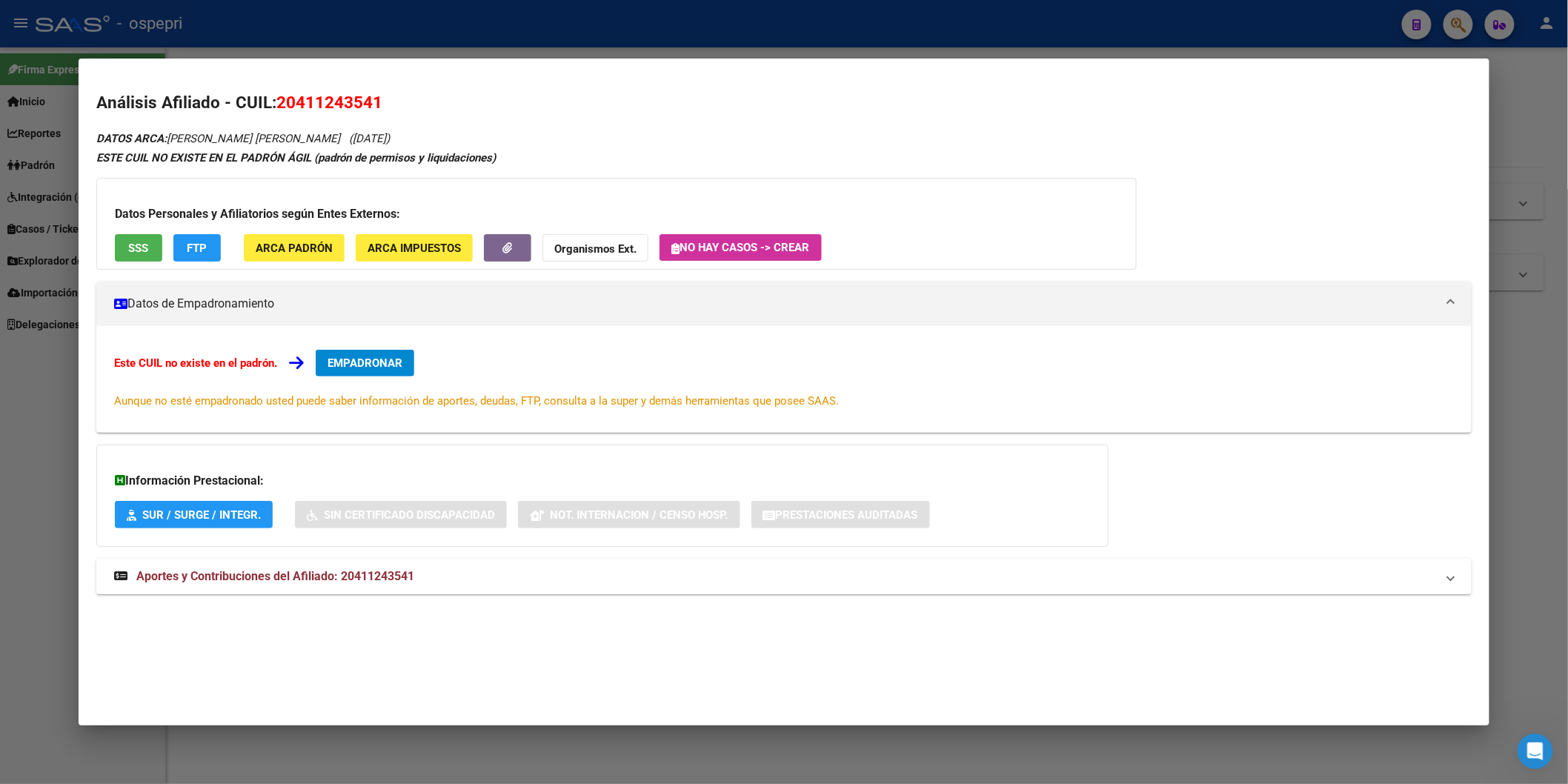
click at [328, 573] on span "Aportes y Contribuciones del Afiliado: 20411243541" at bounding box center [275, 576] width 278 height 14
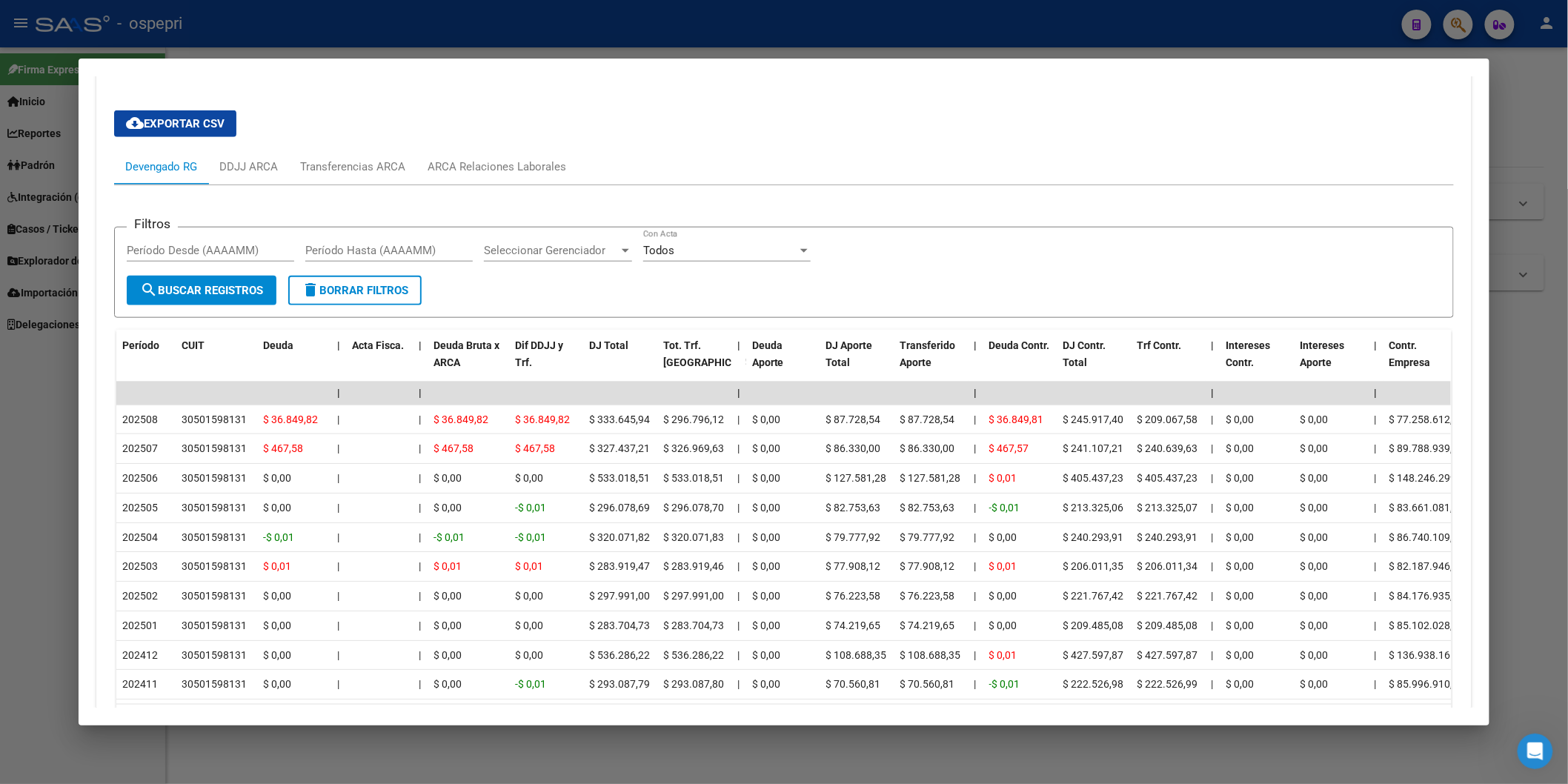
scroll to position [576, 0]
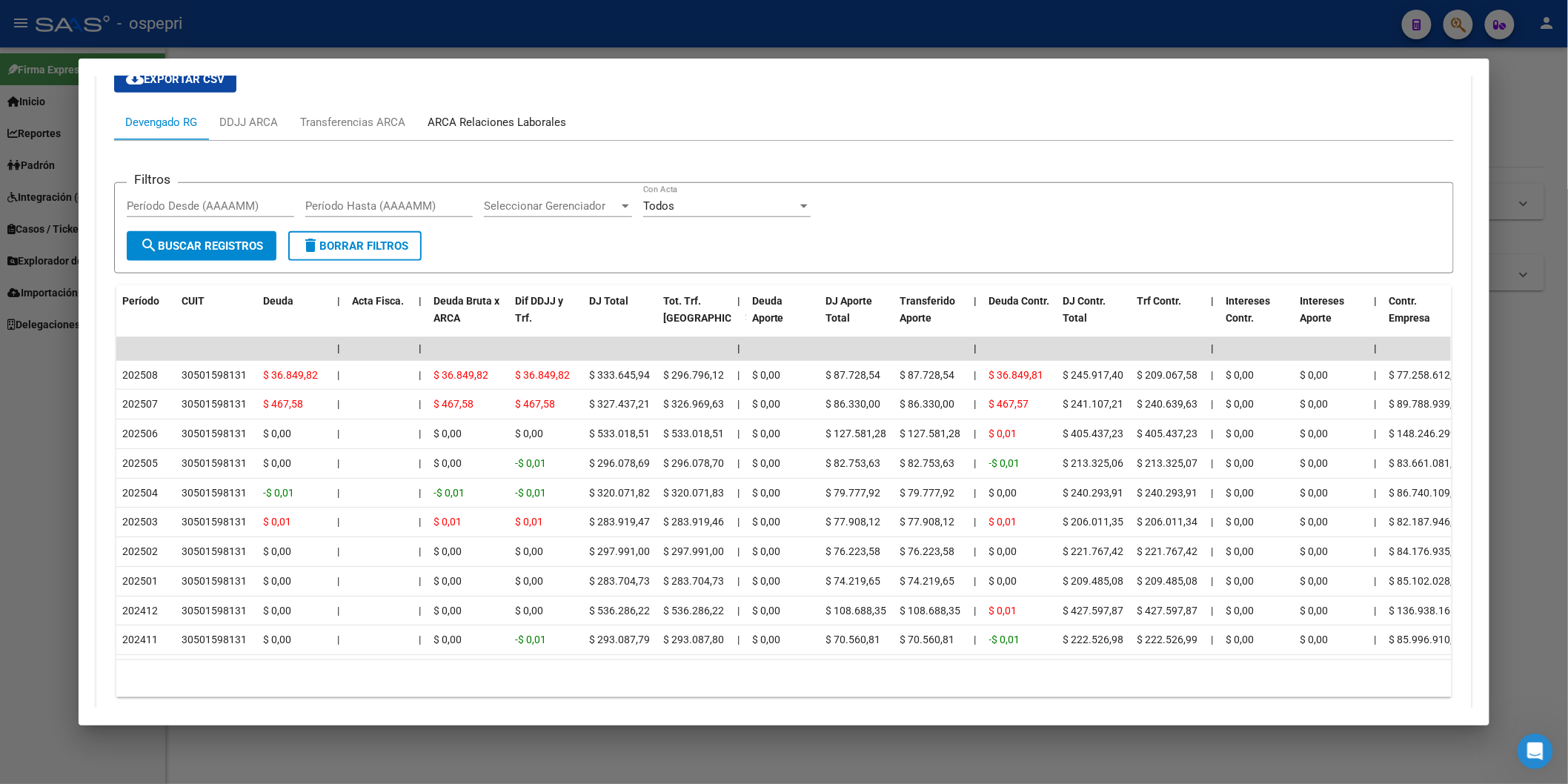
click at [538, 116] on div "ARCA Relaciones Laborales" at bounding box center [497, 122] width 139 height 16
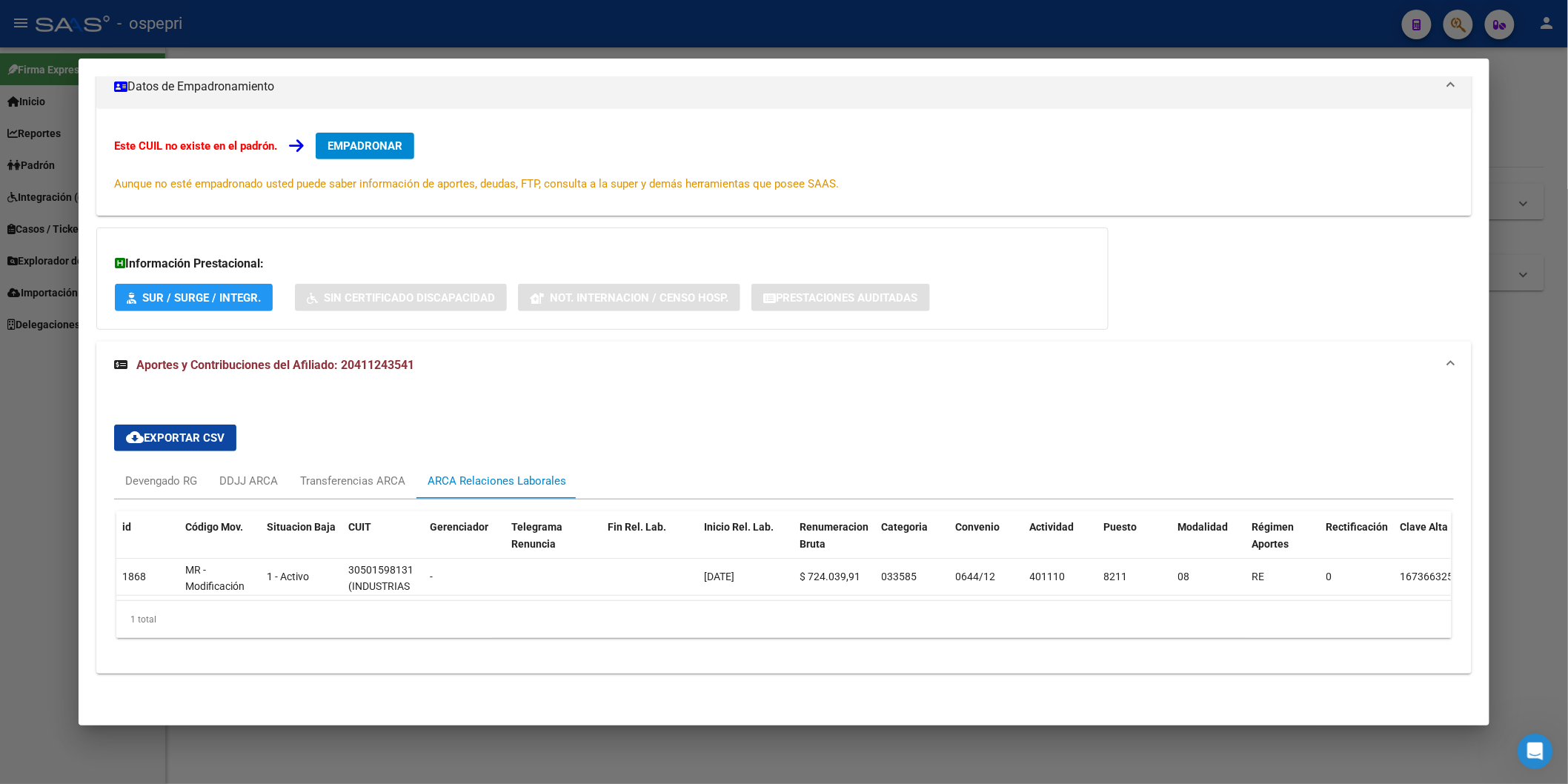
scroll to position [230, 0]
click at [173, 473] on div "Devengado RG" at bounding box center [161, 481] width 72 height 16
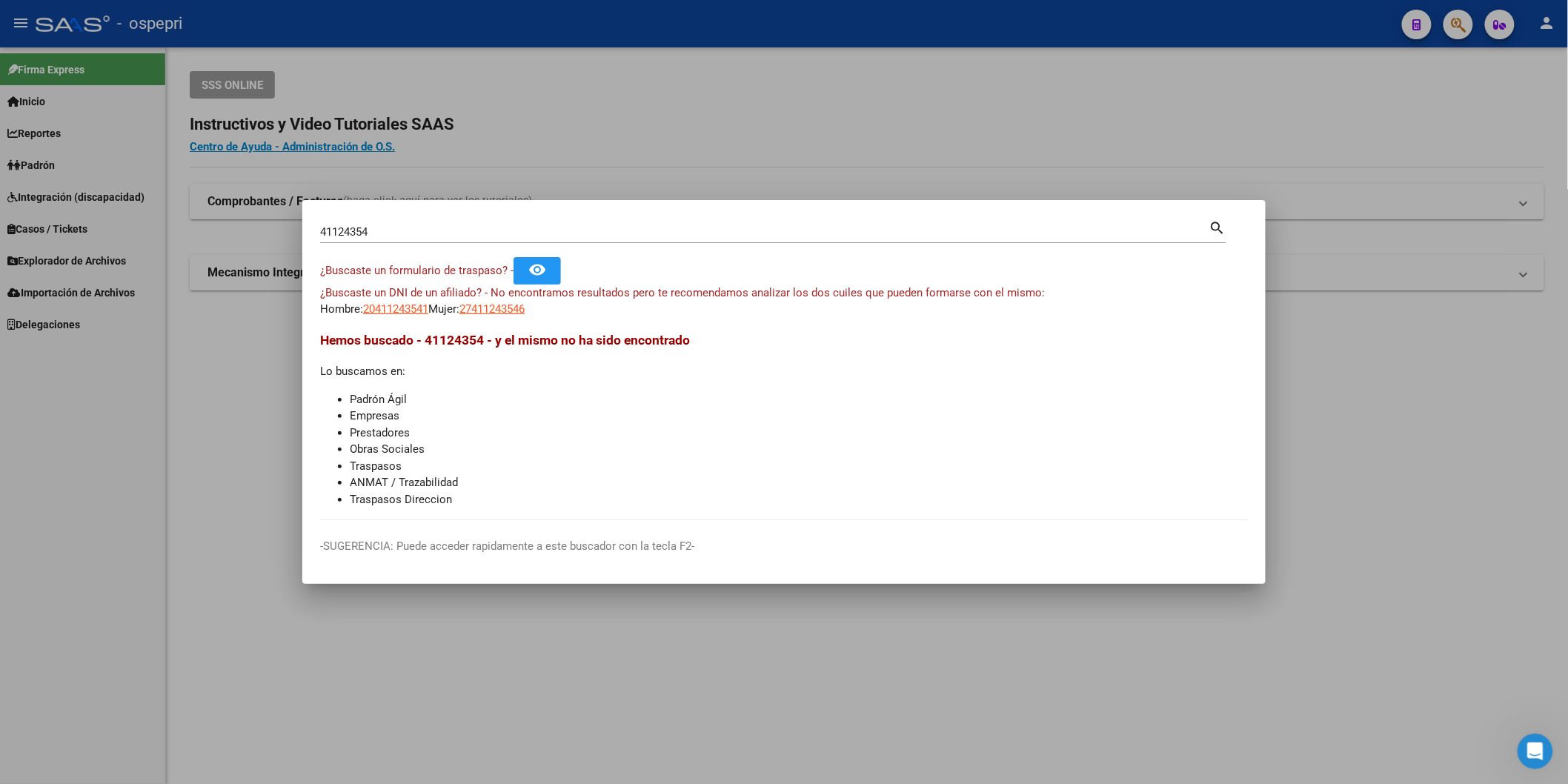
click at [566, 226] on input "41124354" at bounding box center [765, 232] width 890 height 13
paste input "33100293"
type input "33100293"
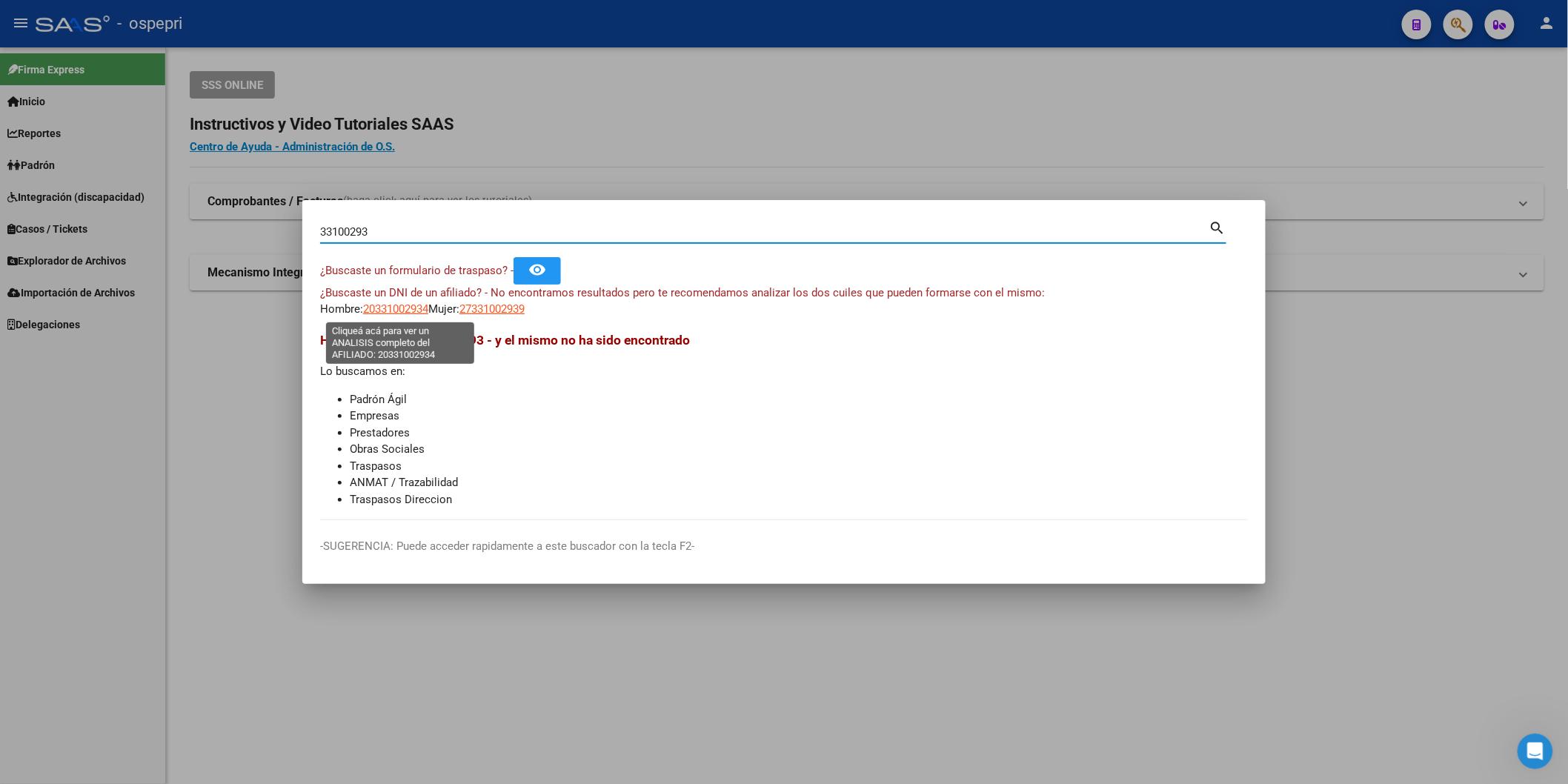
click at [395, 310] on span "20331002934" at bounding box center [396, 309] width 65 height 13
type textarea "20331002934"
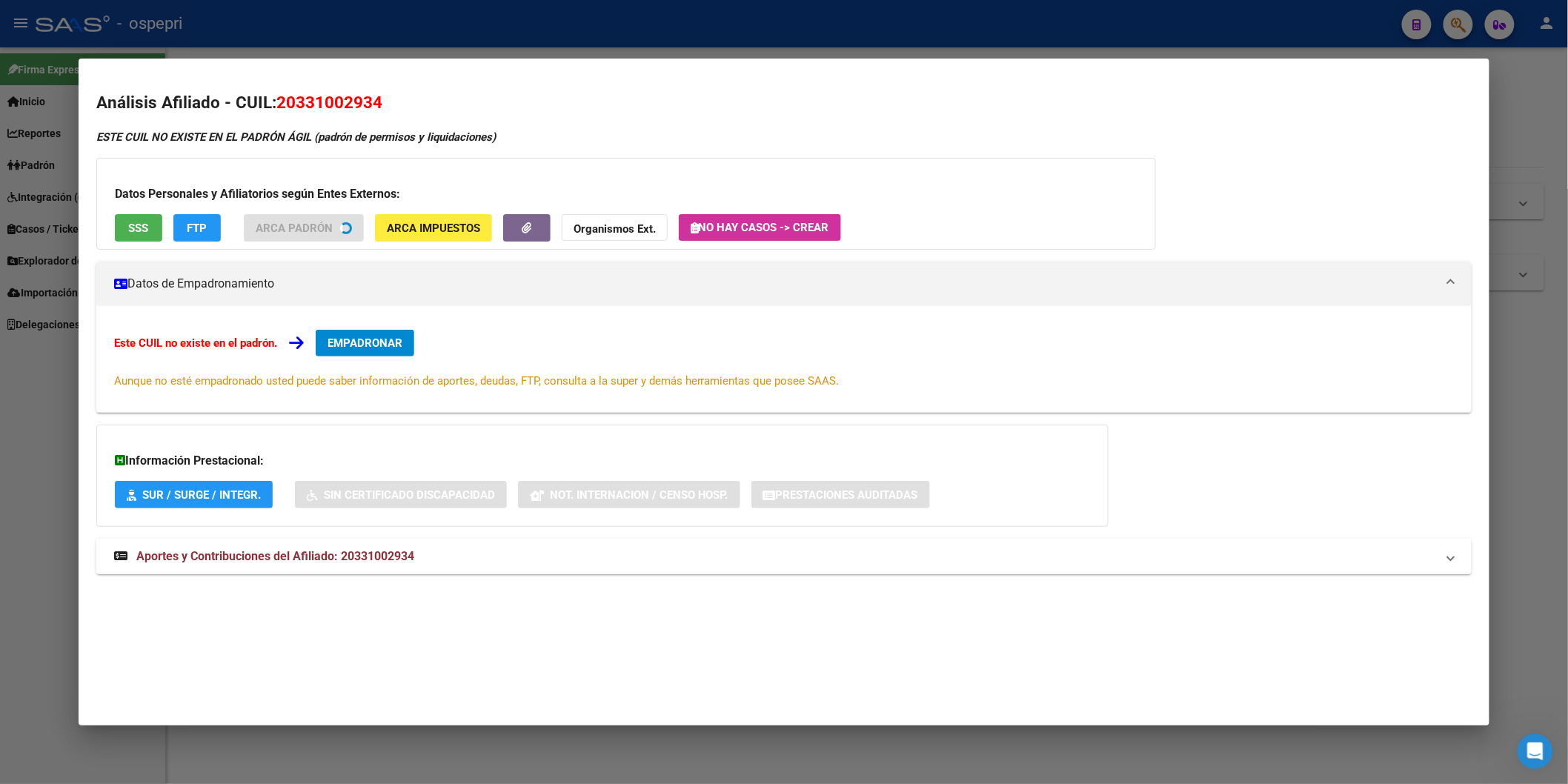
click at [404, 567] on mat-expansion-panel-header "Aportes y Contribuciones del Afiliado: 20331002934" at bounding box center [784, 557] width 1375 height 35
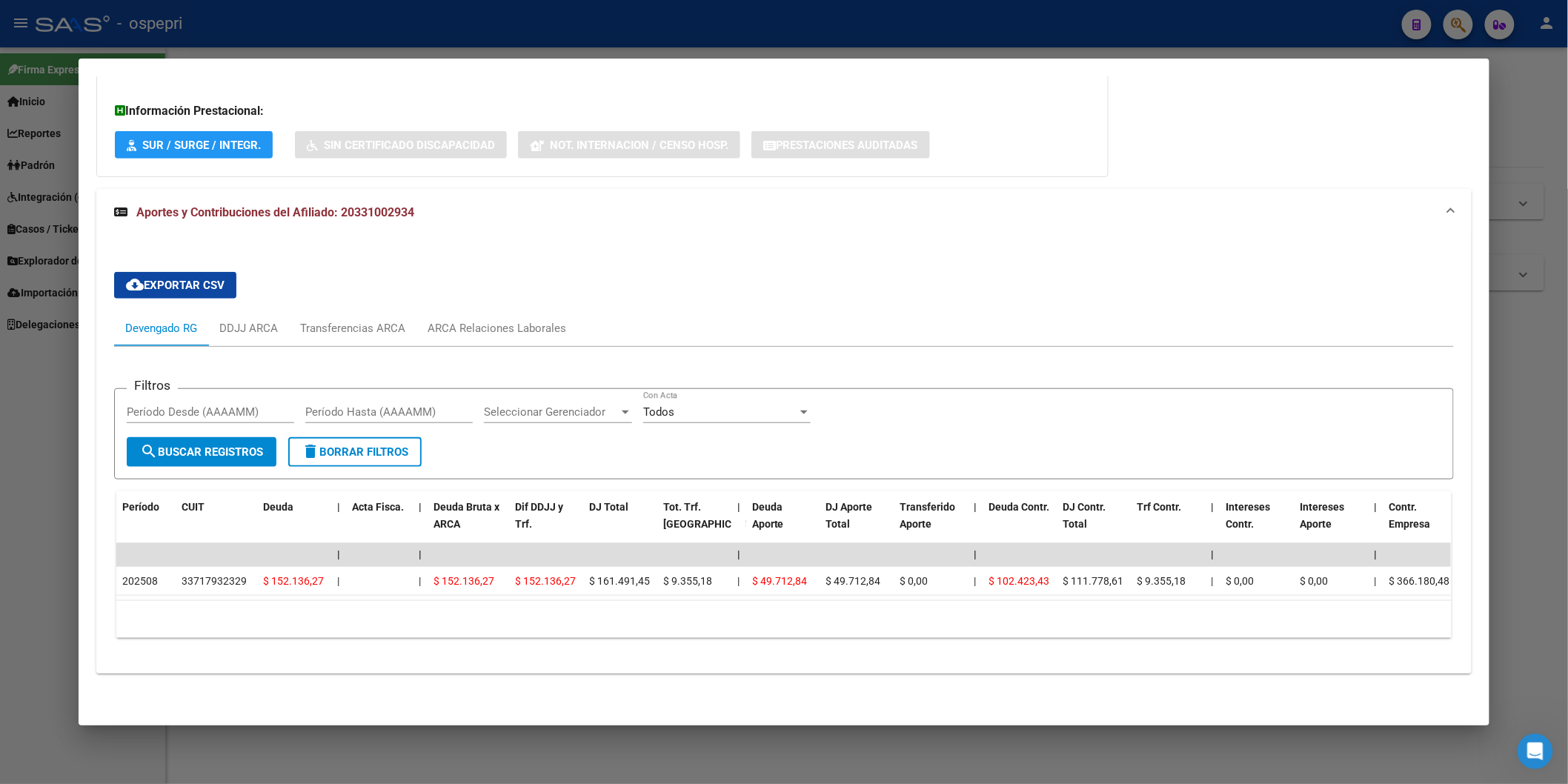
scroll to position [382, 0]
click at [543, 320] on div "ARCA Relaciones Laborales" at bounding box center [497, 328] width 139 height 16
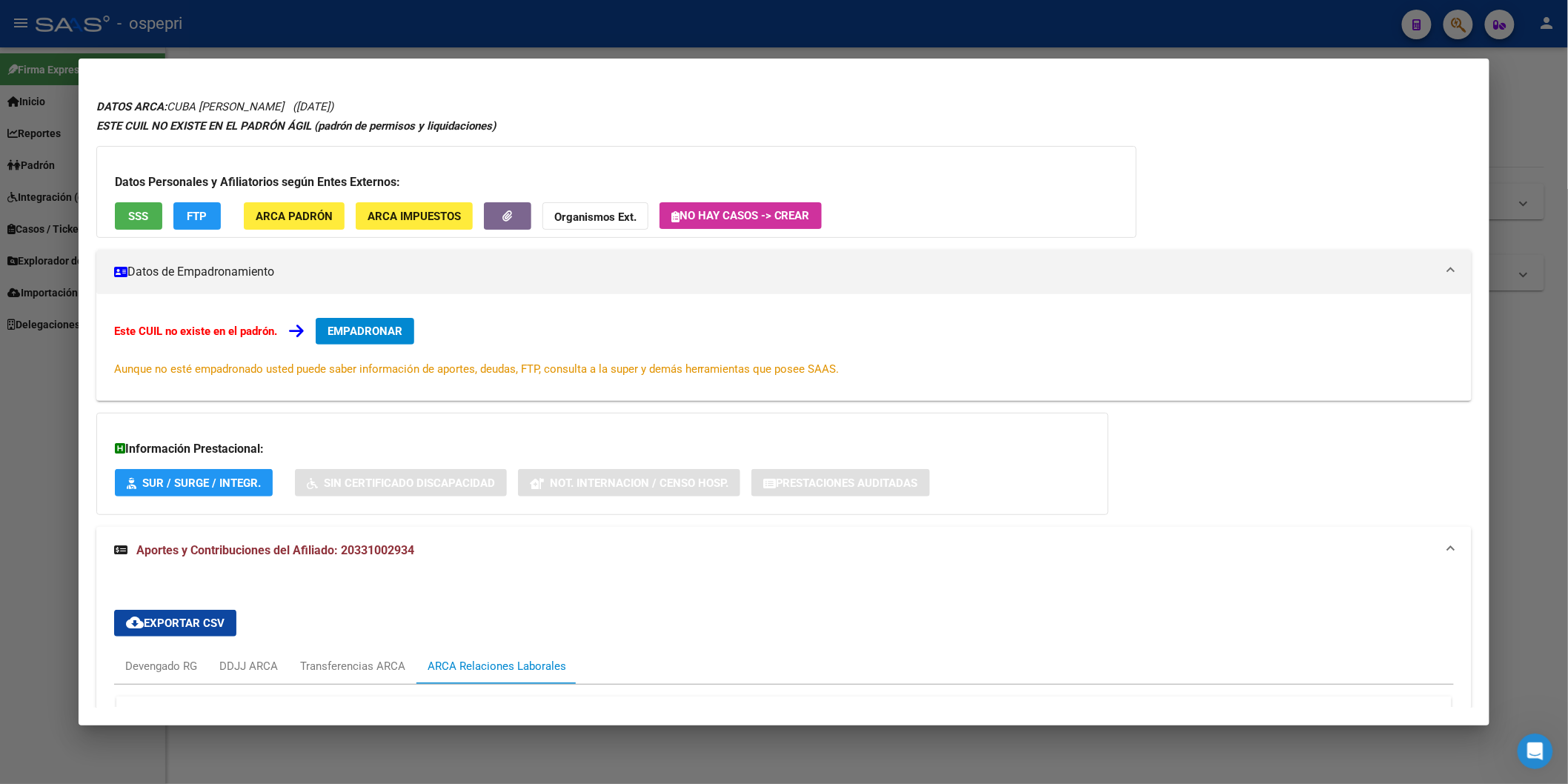
scroll to position [0, 0]
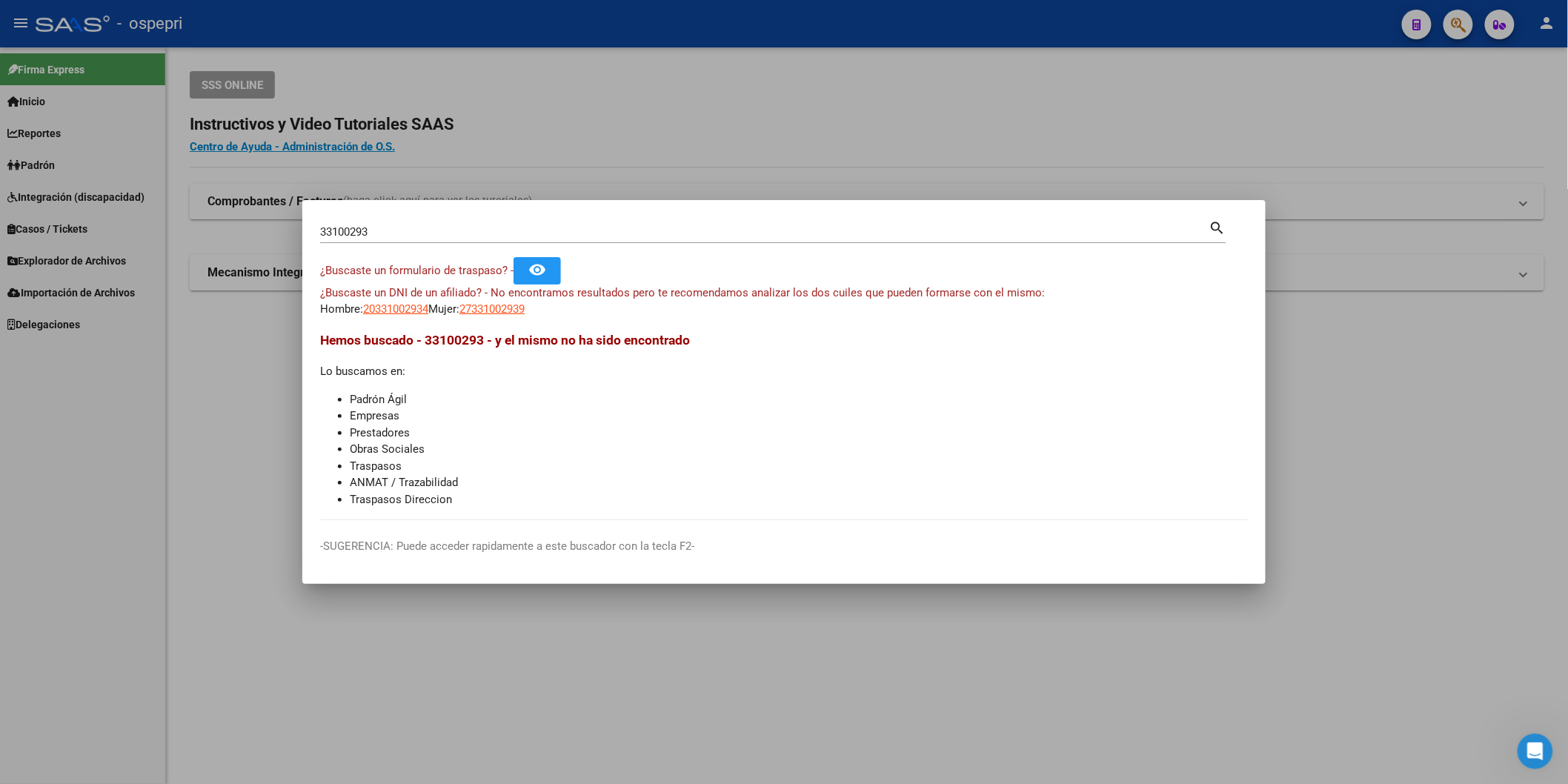
click at [717, 232] on input "33100293" at bounding box center [765, 232] width 890 height 13
paste input "41124354"
type input "41124354"
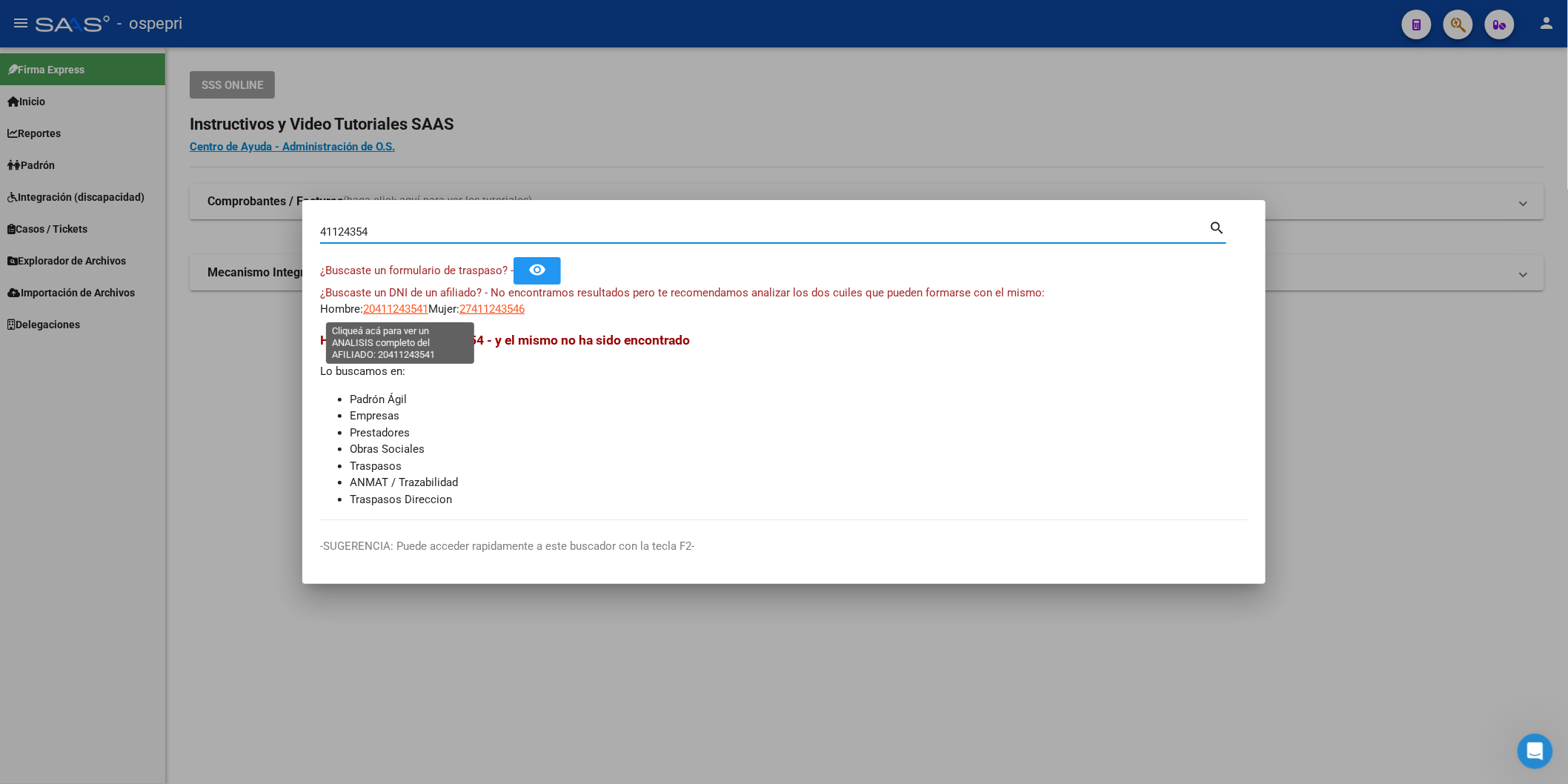
click at [387, 308] on span "20411243541" at bounding box center [396, 309] width 65 height 13
type textarea "20411243541"
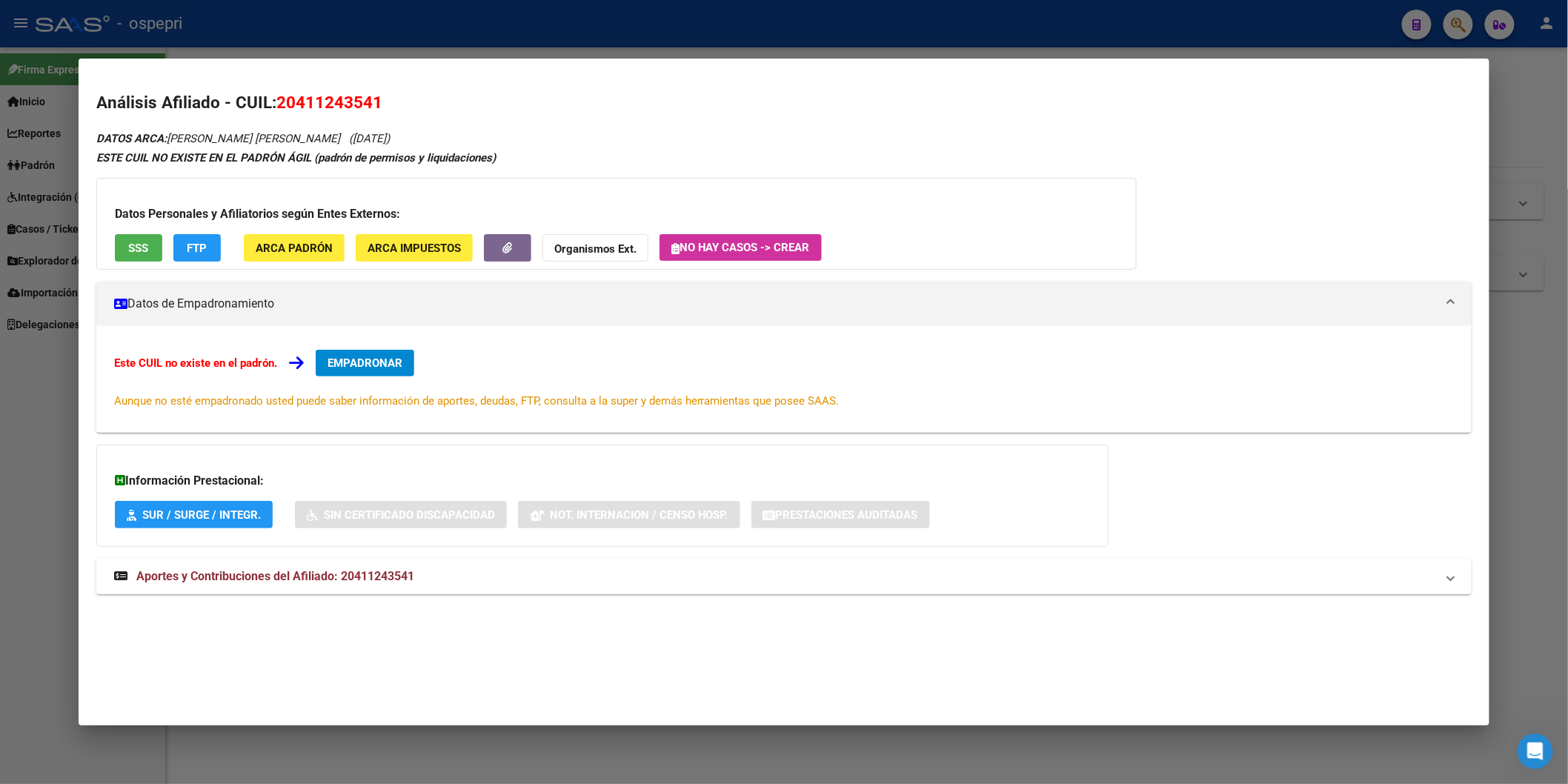
click at [401, 588] on mat-expansion-panel-header "Aportes y Contribuciones del Afiliado: 20411243541" at bounding box center [784, 577] width 1375 height 35
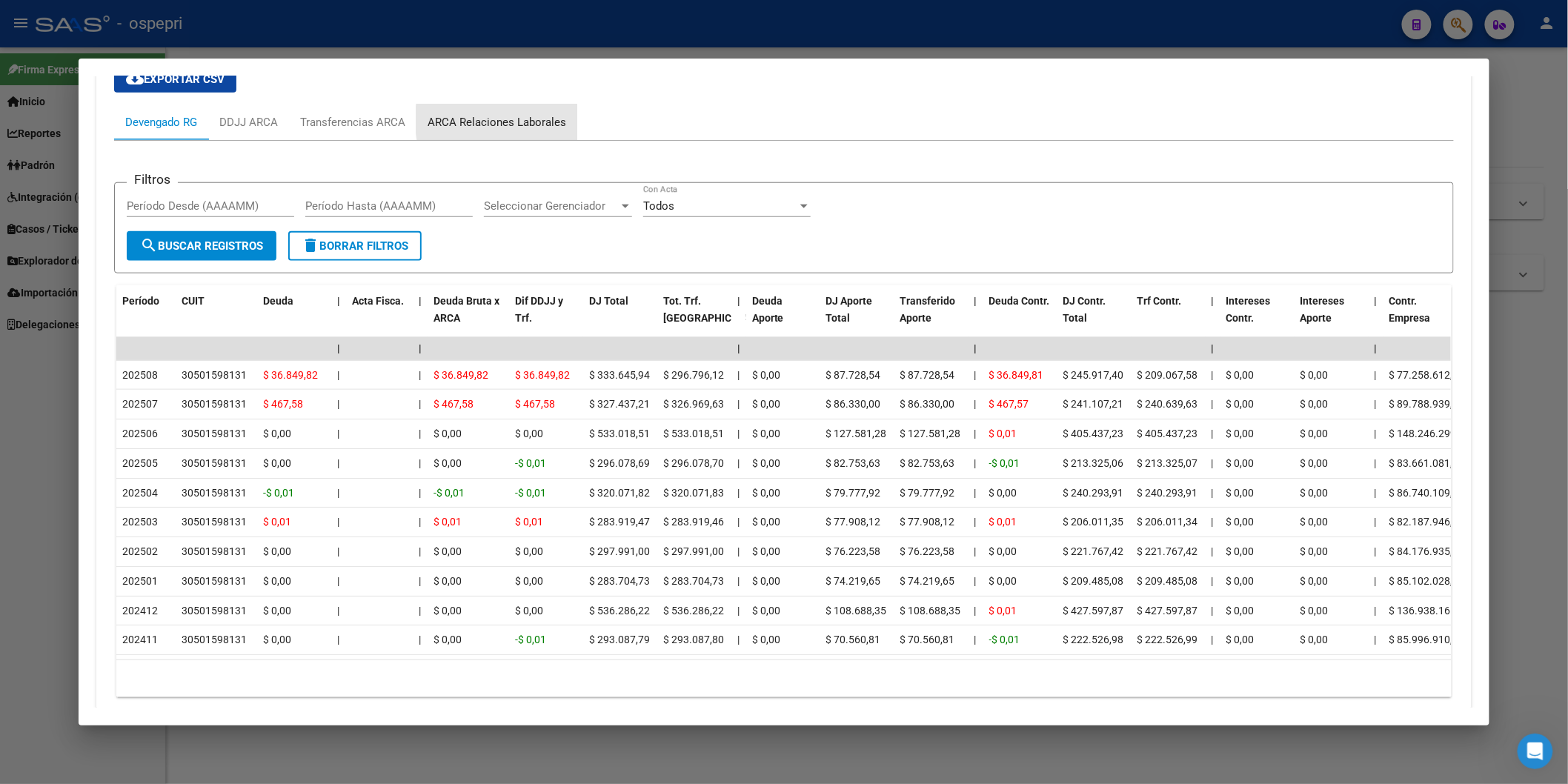
click at [541, 120] on div "ARCA Relaciones Laborales" at bounding box center [497, 122] width 139 height 16
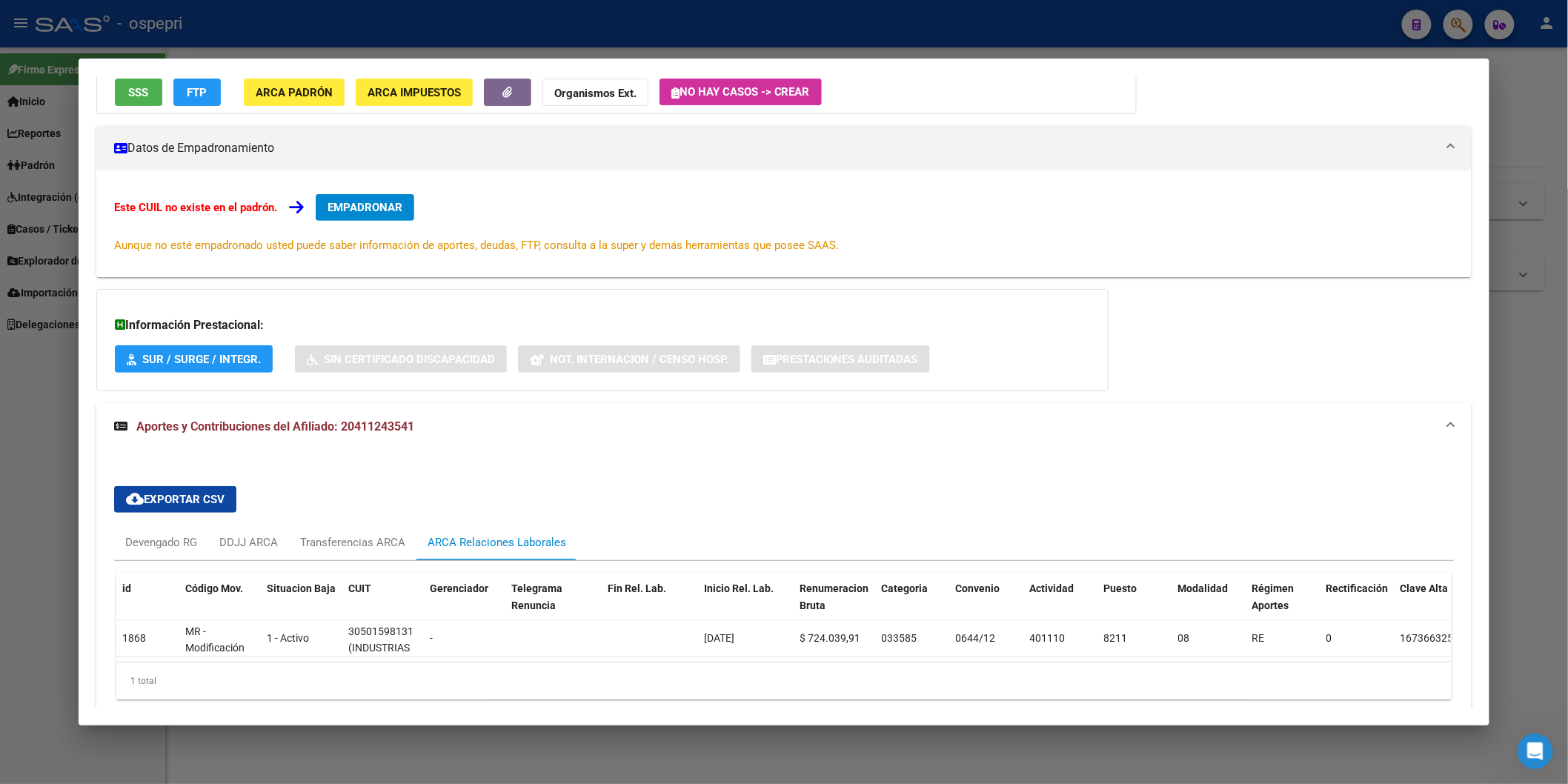
scroll to position [225, 0]
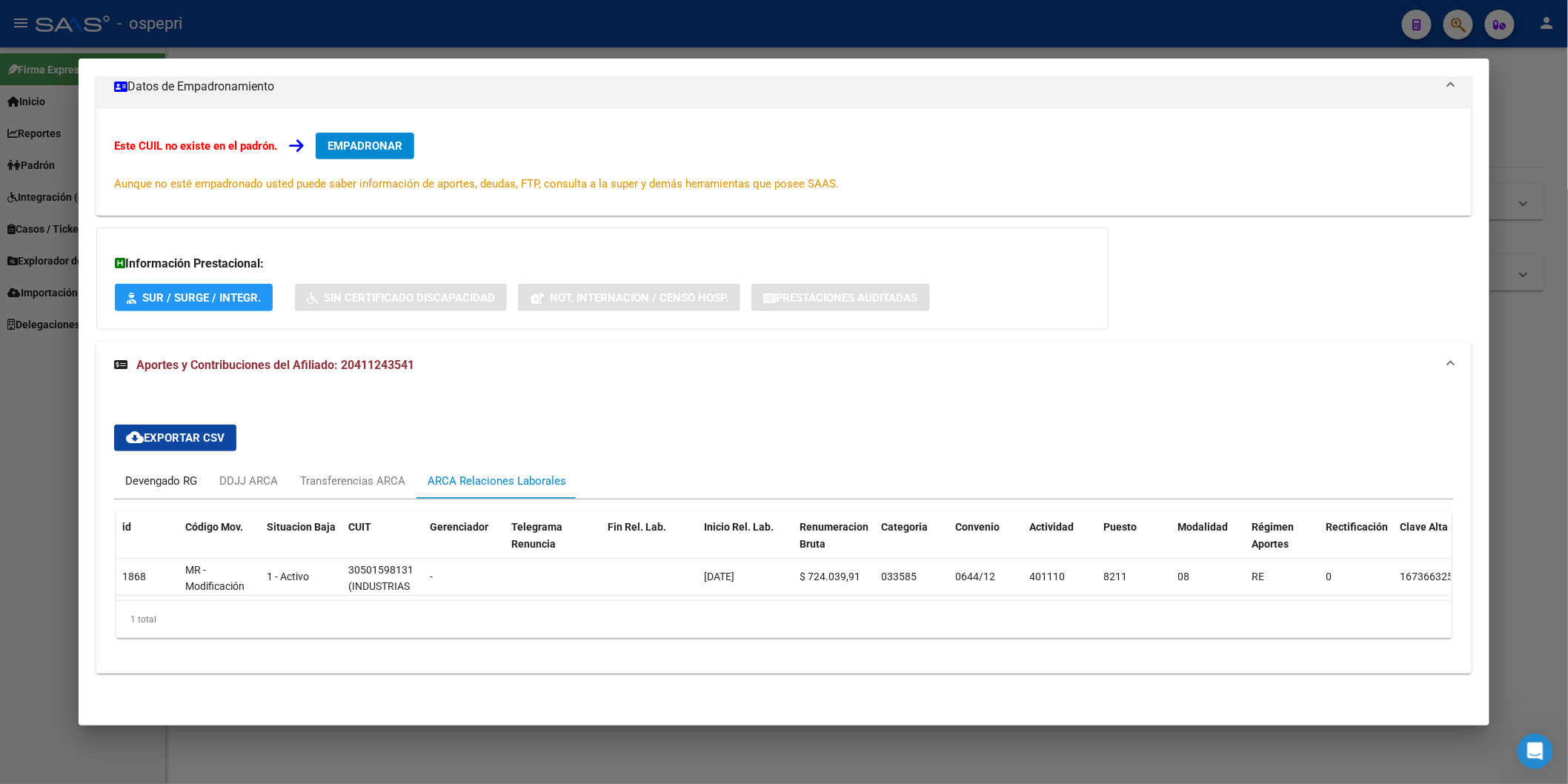
click at [161, 483] on div "Devengado RG" at bounding box center [161, 481] width 94 height 35
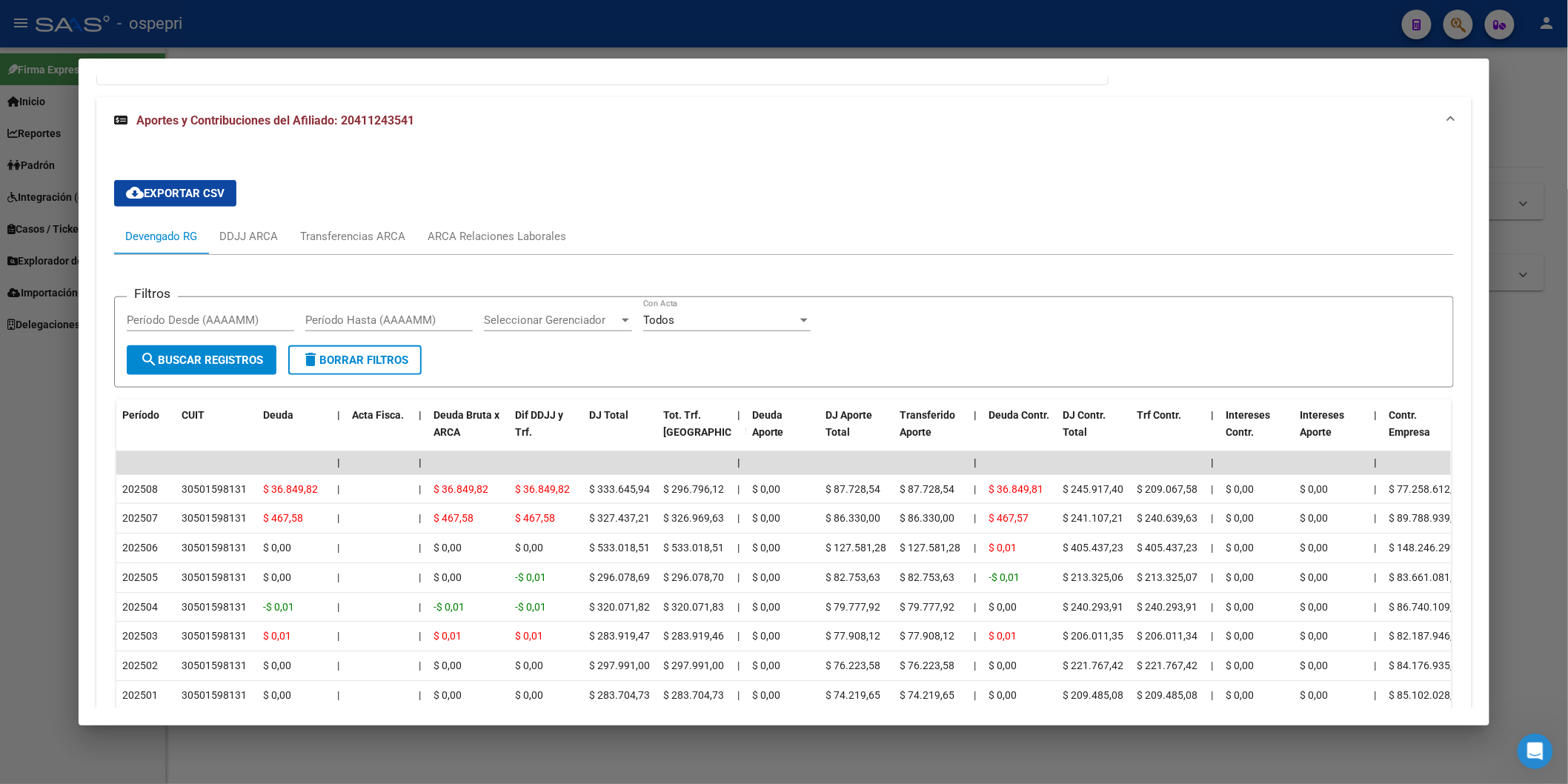
scroll to position [471, 0]
